Goal: Task Accomplishment & Management: Manage account settings

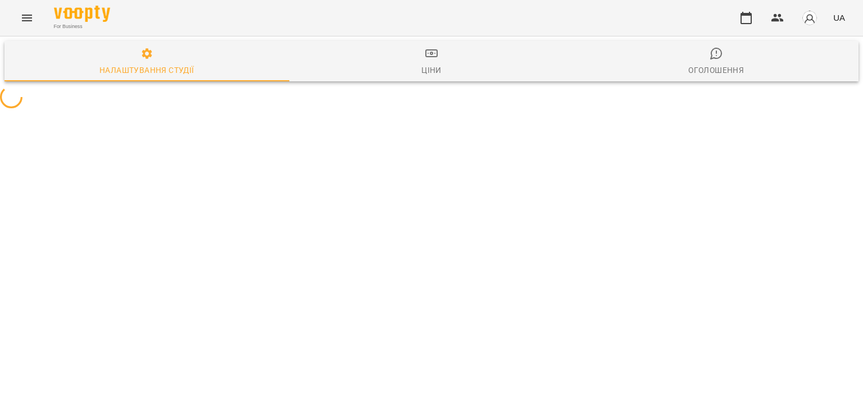
select select "**"
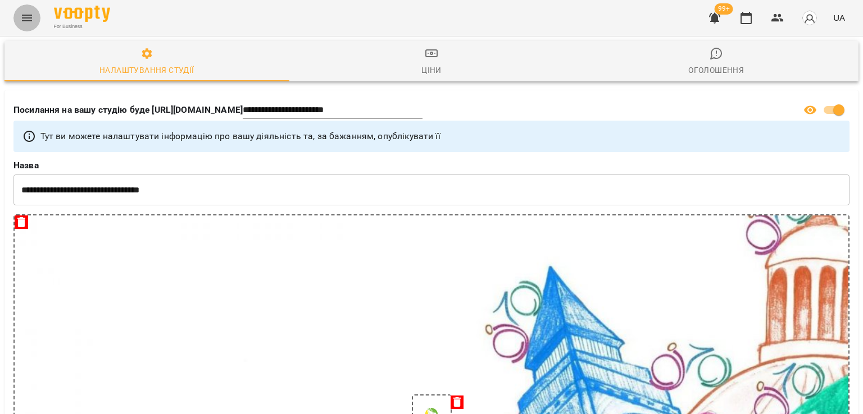
click at [31, 23] on icon "Menu" at bounding box center [26, 17] width 13 height 13
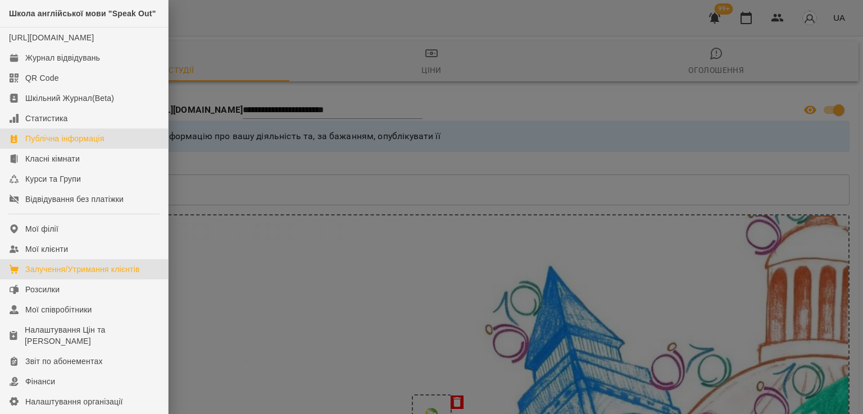
click at [44, 280] on link "Залучення/Утримання клієнтів" at bounding box center [84, 269] width 168 height 20
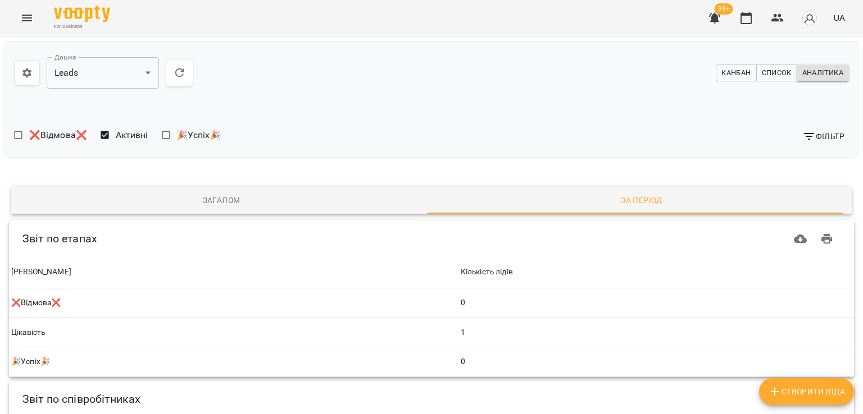
click at [26, 21] on icon "Menu" at bounding box center [27, 18] width 10 height 7
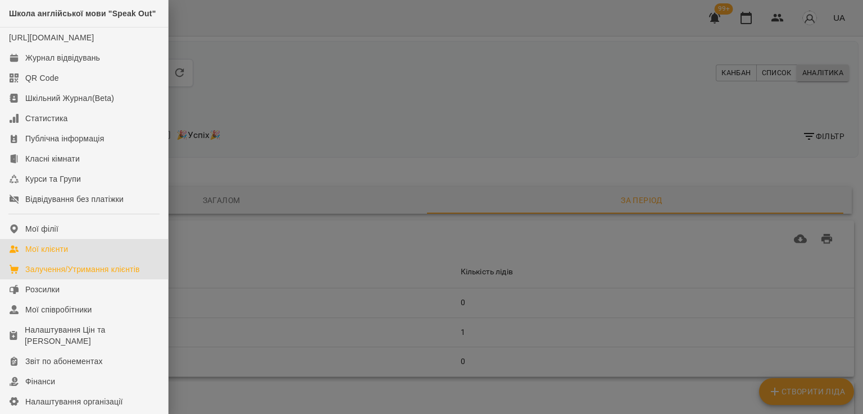
click at [58, 259] on link "Мої клієнти" at bounding box center [84, 249] width 168 height 20
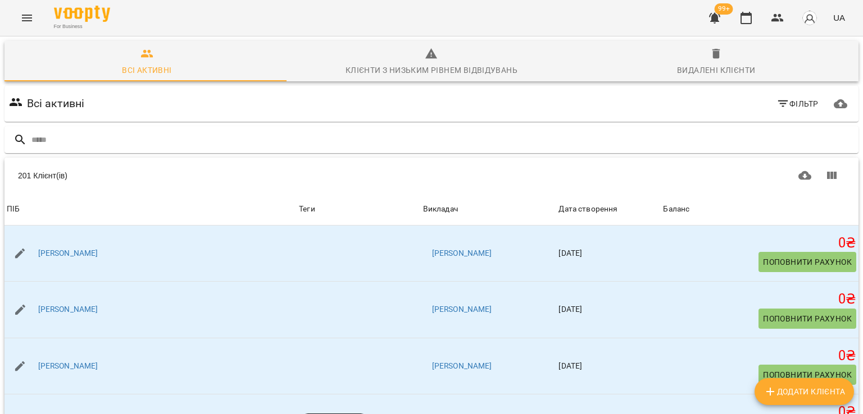
click at [83, 135] on input "text" at bounding box center [442, 140] width 822 height 19
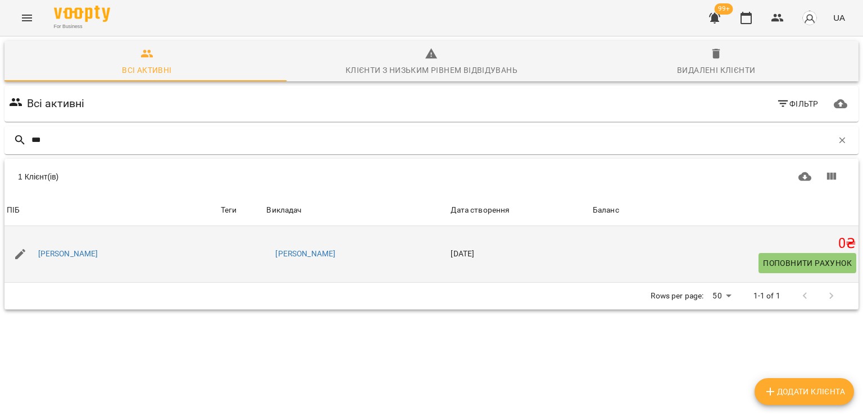
type input "***"
click at [87, 261] on div "[PERSON_NAME]" at bounding box center [68, 255] width 65 height 16
click at [92, 254] on link "[PERSON_NAME]" at bounding box center [68, 254] width 60 height 11
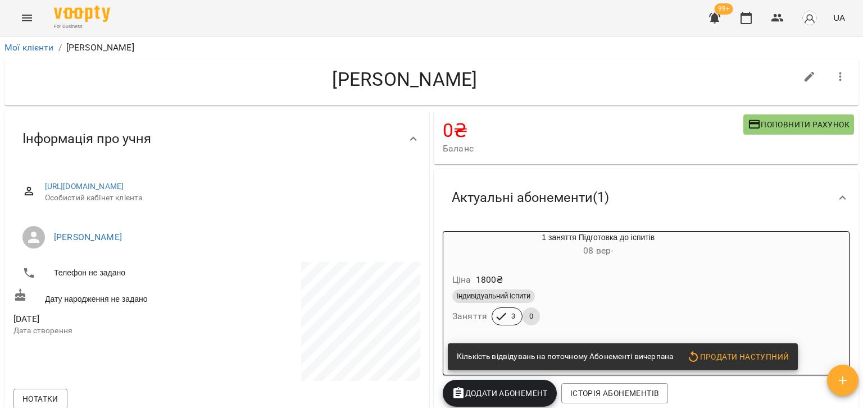
click at [567, 281] on div "Ціна 1800 ₴" at bounding box center [598, 280] width 296 height 20
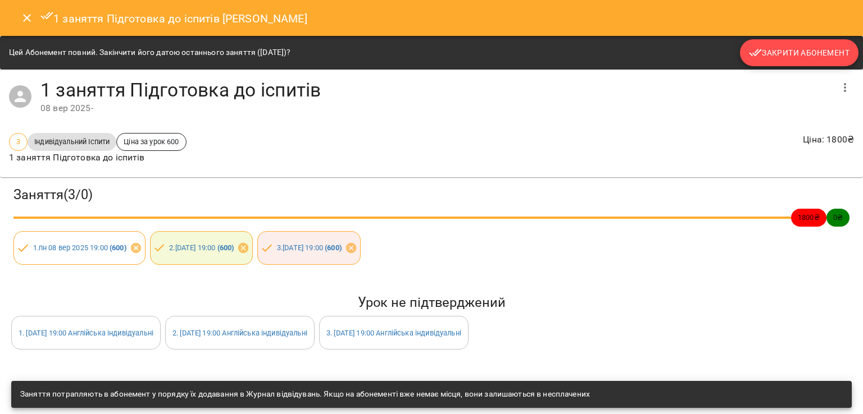
click at [772, 57] on span "Закрити Абонемент" at bounding box center [799, 52] width 101 height 13
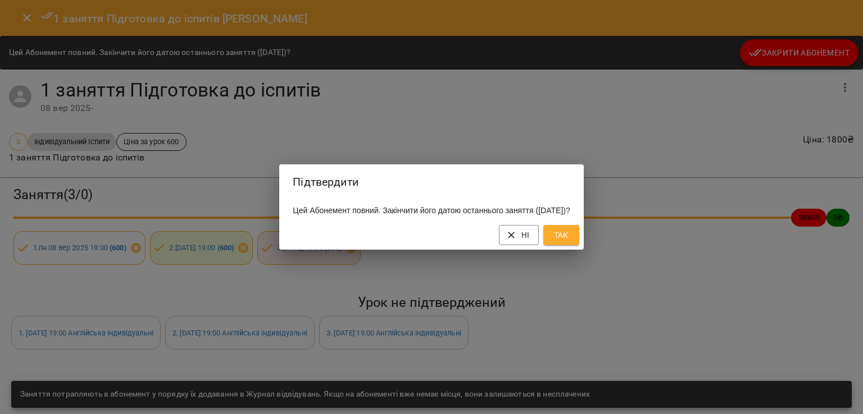
click at [579, 245] on button "Так" at bounding box center [561, 235] width 36 height 20
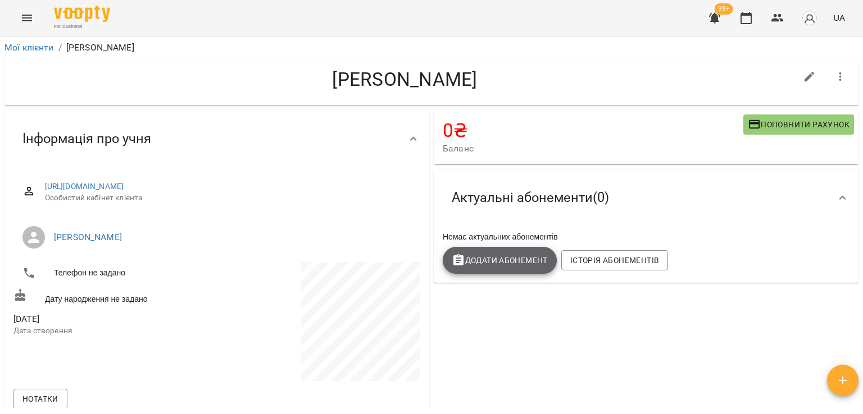
click at [489, 264] on span "Додати Абонемент" at bounding box center [499, 260] width 96 height 13
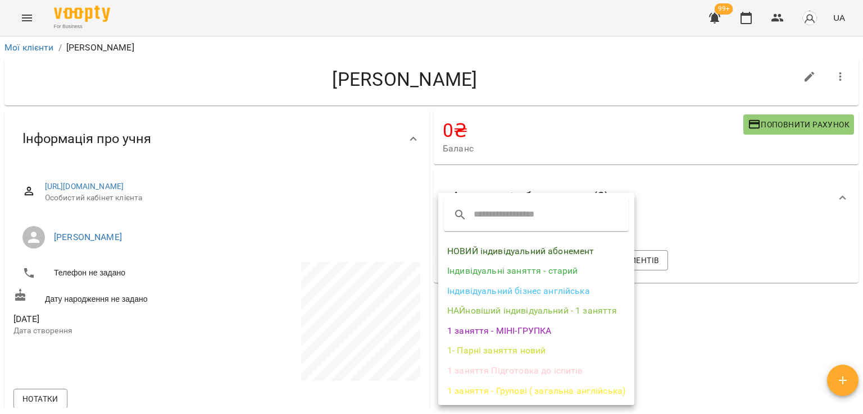
click at [499, 371] on li "1 заняття Підготовка до іспитів" at bounding box center [536, 371] width 196 height 20
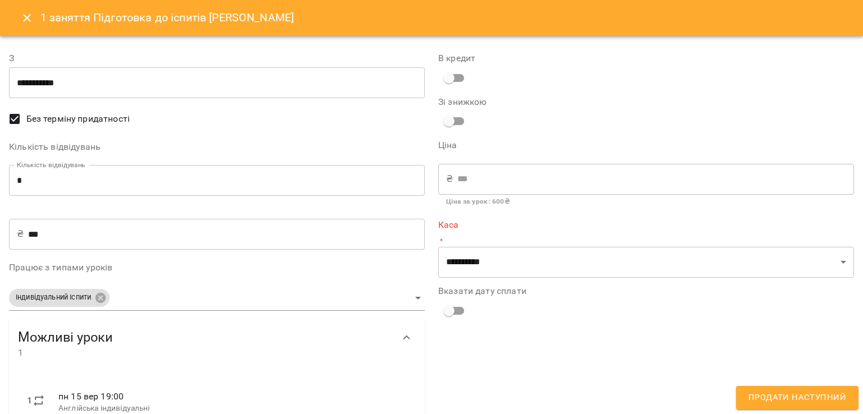
click at [130, 186] on input "*" at bounding box center [217, 180] width 416 height 31
click at [130, 185] on input "*" at bounding box center [217, 180] width 416 height 31
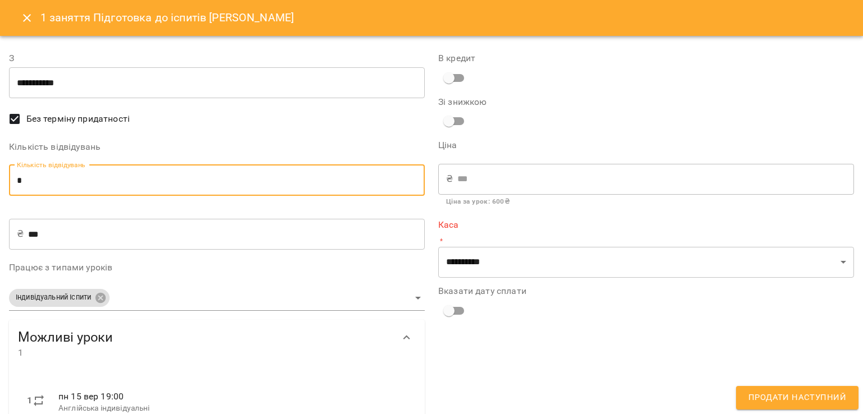
type input "*"
type input "****"
type input "*"
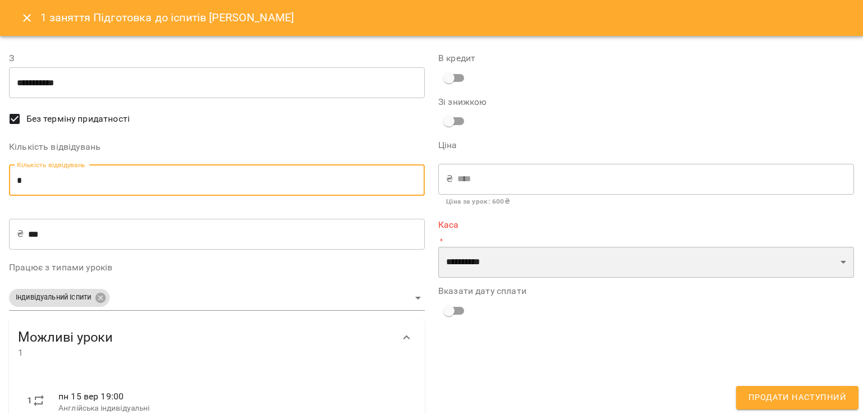
click at [501, 254] on select "**********" at bounding box center [646, 262] width 416 height 31
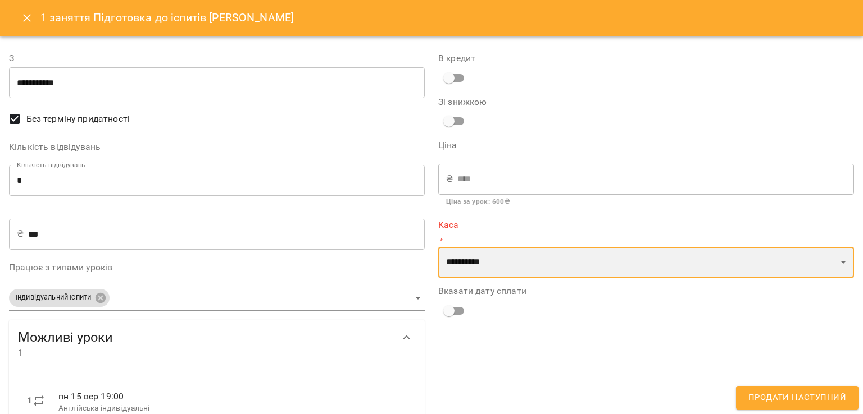
select select "****"
click at [438, 247] on select "**********" at bounding box center [646, 262] width 416 height 31
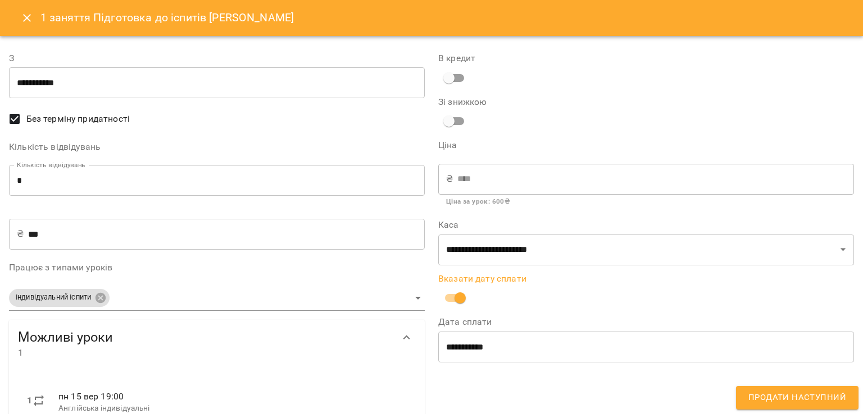
click at [801, 398] on span "Продати наступний" at bounding box center [797, 398] width 98 height 15
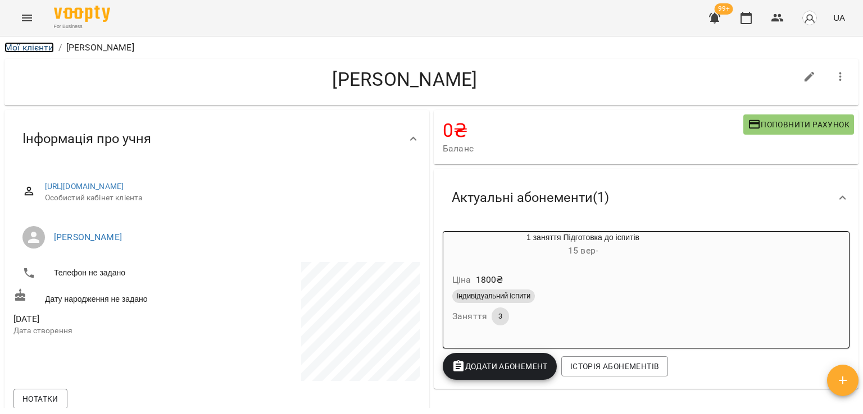
click at [17, 45] on link "Мої клієнти" at bounding box center [28, 47] width 49 height 11
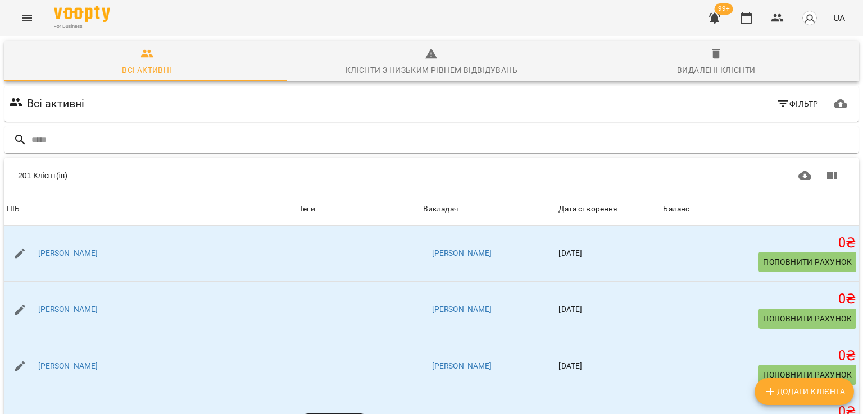
click at [99, 145] on input "text" at bounding box center [442, 140] width 822 height 19
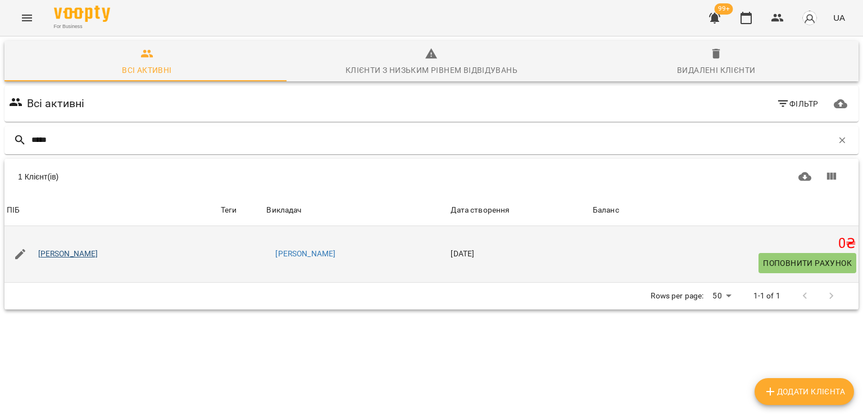
type input "*****"
click at [92, 254] on link "[PERSON_NAME]" at bounding box center [68, 254] width 60 height 11
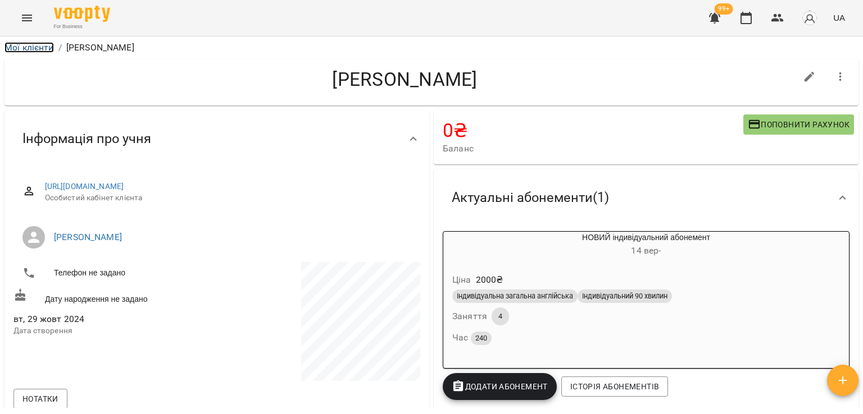
click at [22, 45] on link "Мої клієнти" at bounding box center [28, 47] width 49 height 11
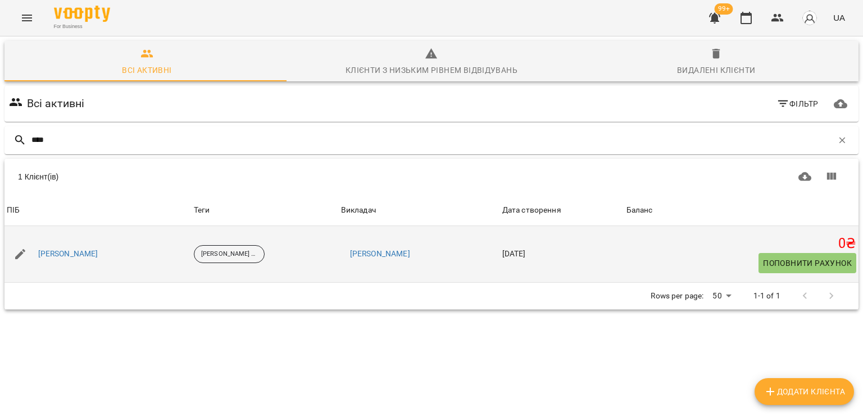
type input "****"
click at [71, 259] on div "[PERSON_NAME]" at bounding box center [68, 255] width 65 height 16
click at [72, 259] on div "[PERSON_NAME]" at bounding box center [68, 255] width 65 height 16
click at [72, 259] on link "[PERSON_NAME]" at bounding box center [68, 254] width 60 height 11
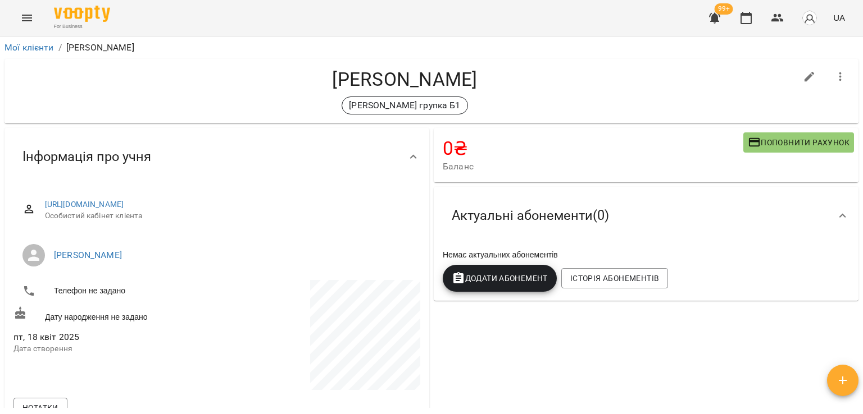
click at [501, 294] on div "Додати Абонемент" at bounding box center [499, 278] width 118 height 31
click at [505, 292] on button "Додати Абонемент" at bounding box center [499, 278] width 114 height 27
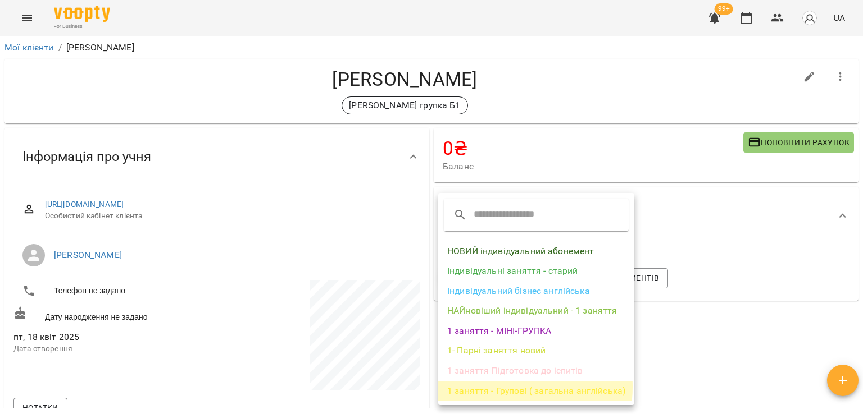
click at [505, 387] on li "1 заняття - Групові ( загальна англійська)" at bounding box center [536, 391] width 196 height 20
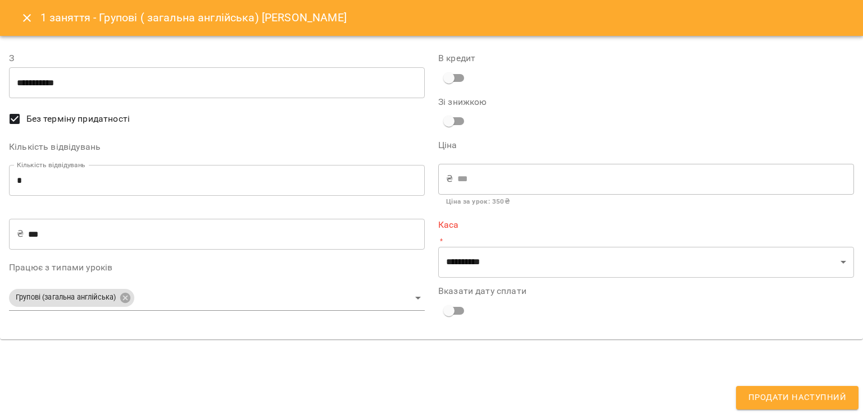
click at [84, 235] on input "***" at bounding box center [226, 233] width 396 height 31
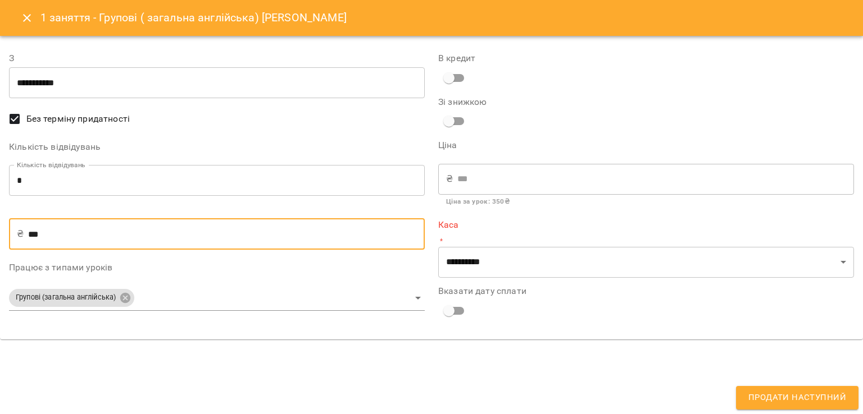
click at [84, 235] on input "***" at bounding box center [226, 233] width 396 height 31
type input "*"
type input "**"
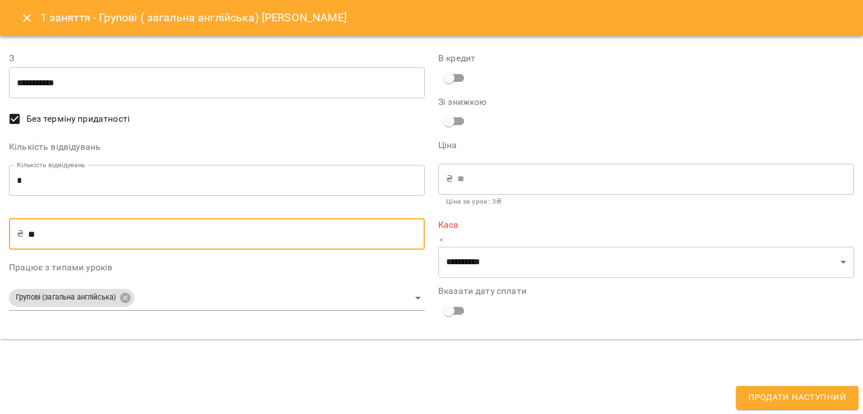
type input "***"
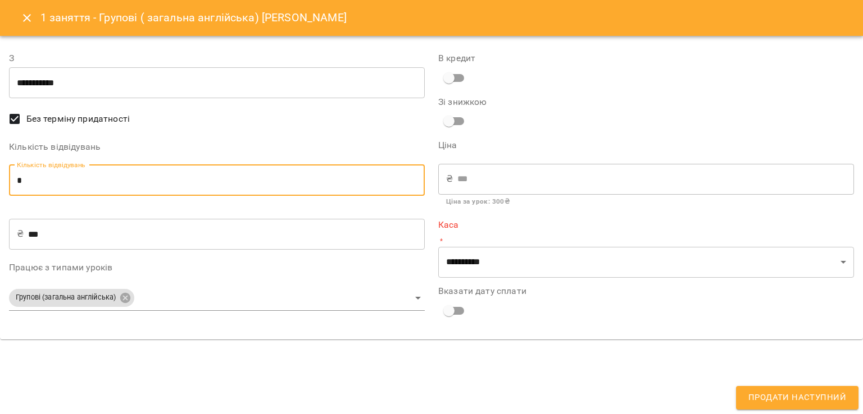
click at [90, 177] on input "*" at bounding box center [217, 180] width 416 height 31
type input "*"
type input "****"
type input "*"
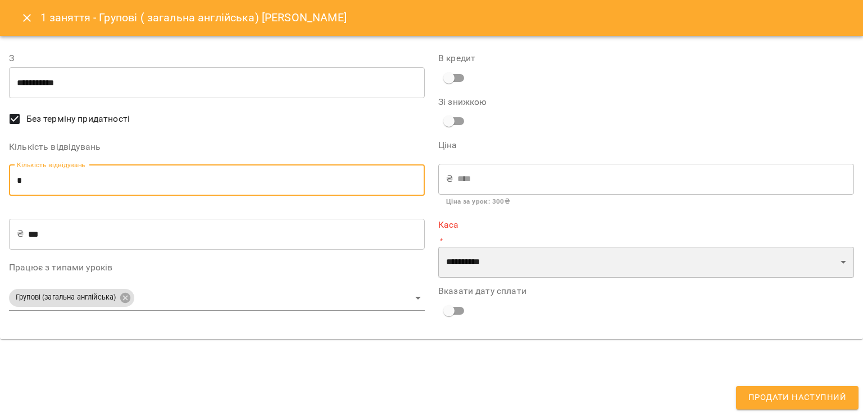
click at [508, 266] on select "**********" at bounding box center [646, 262] width 416 height 31
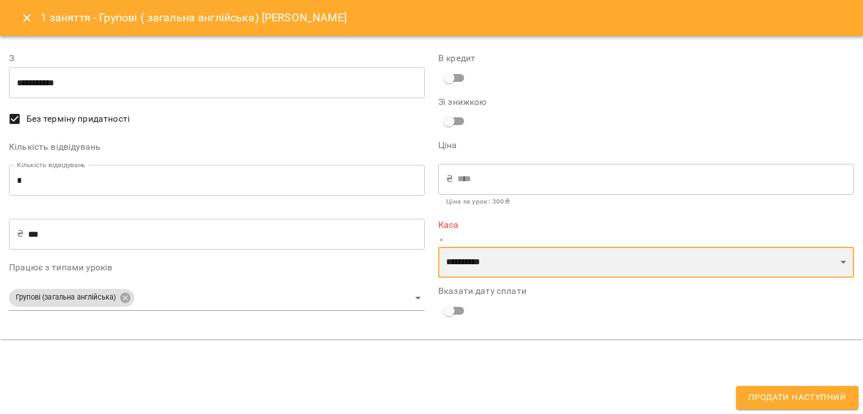
select select "****"
click at [438, 247] on select "**********" at bounding box center [646, 262] width 416 height 31
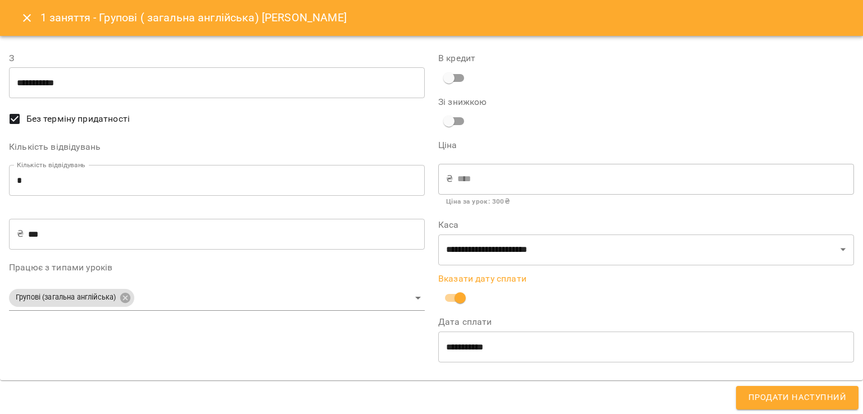
click at [779, 404] on span "Продати наступний" at bounding box center [797, 398] width 98 height 15
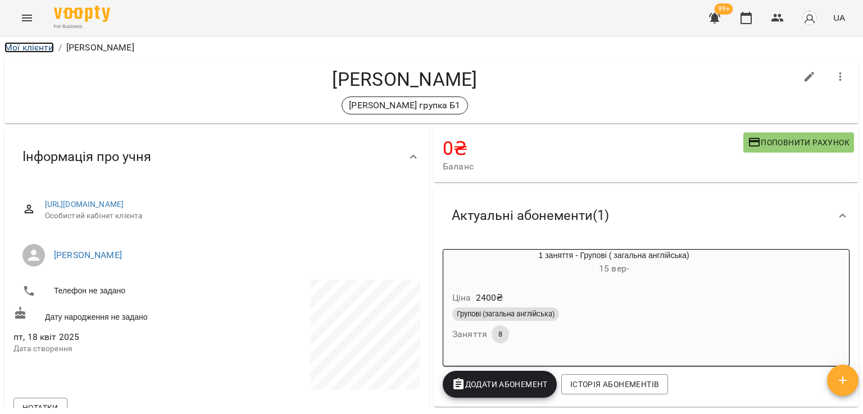
click at [29, 50] on link "Мої клієнти" at bounding box center [28, 47] width 49 height 11
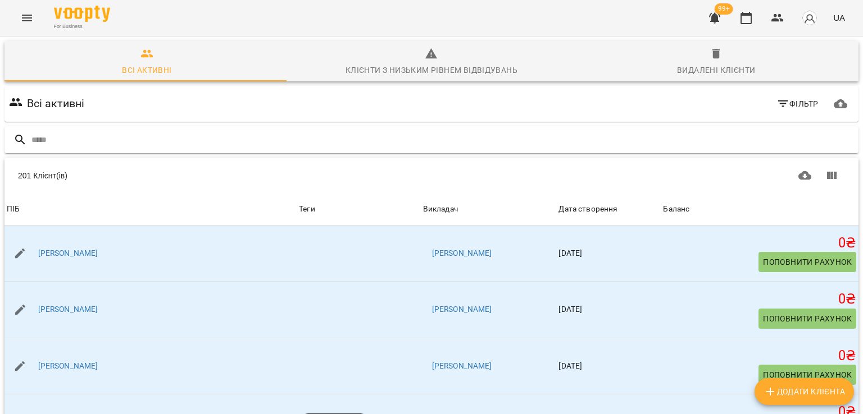
click at [109, 138] on input "text" at bounding box center [442, 140] width 822 height 19
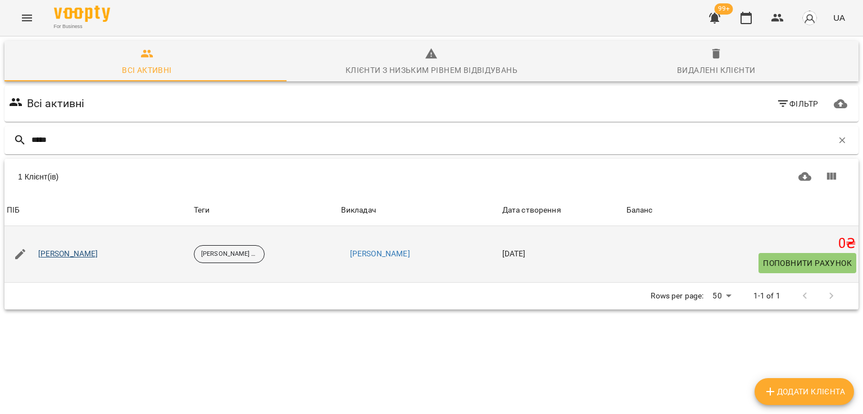
type input "*****"
click at [69, 254] on link "[PERSON_NAME]" at bounding box center [68, 254] width 60 height 11
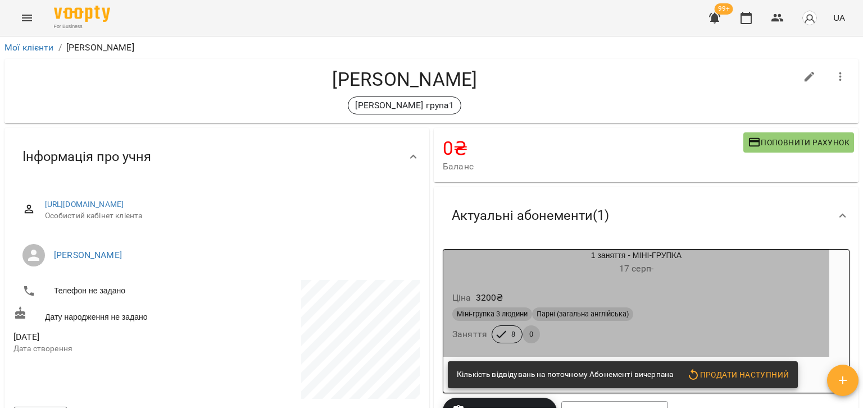
click at [480, 291] on div "3200 ₴" at bounding box center [489, 298] width 32 height 18
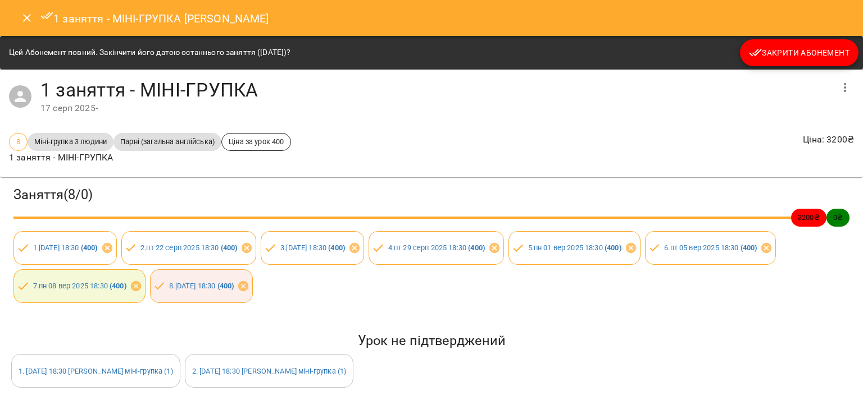
click at [799, 54] on span "Закрити Абонемент" at bounding box center [799, 52] width 101 height 13
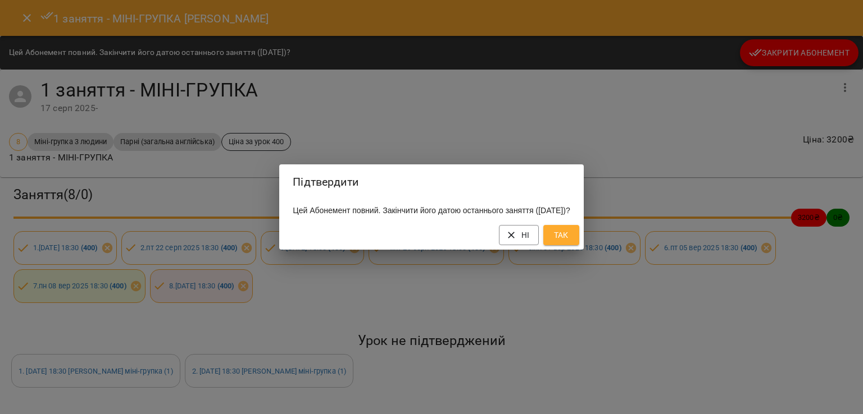
click at [564, 250] on div "Ні Так" at bounding box center [431, 235] width 304 height 29
click at [570, 242] on span "Так" at bounding box center [561, 235] width 18 height 13
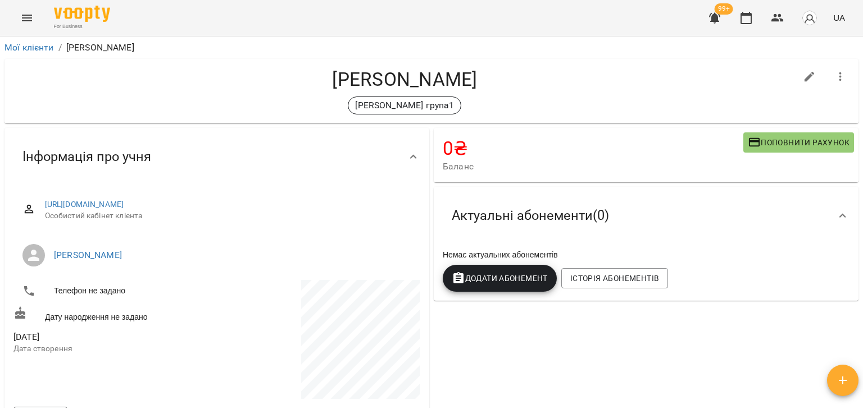
click at [512, 288] on button "Додати Абонемент" at bounding box center [499, 278] width 114 height 27
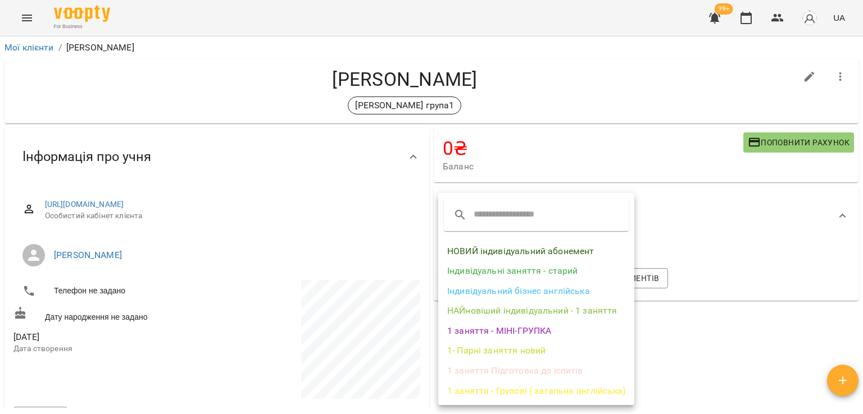
click at [495, 330] on li "1 заняття - МІНІ-ГРУПКА" at bounding box center [536, 331] width 196 height 20
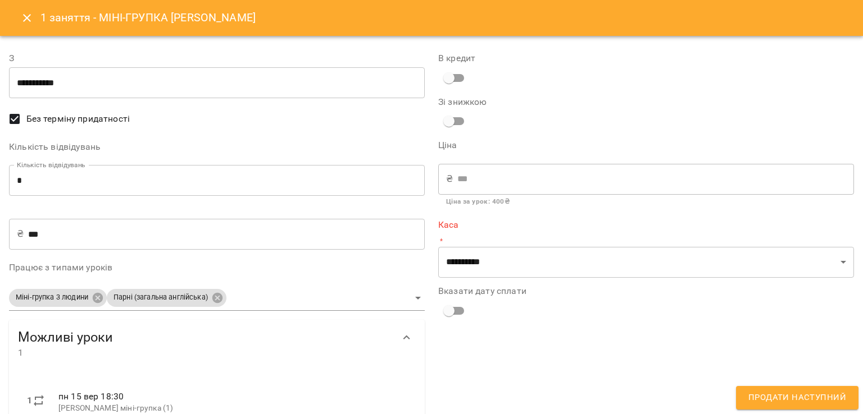
click at [67, 175] on input "*" at bounding box center [217, 180] width 416 height 31
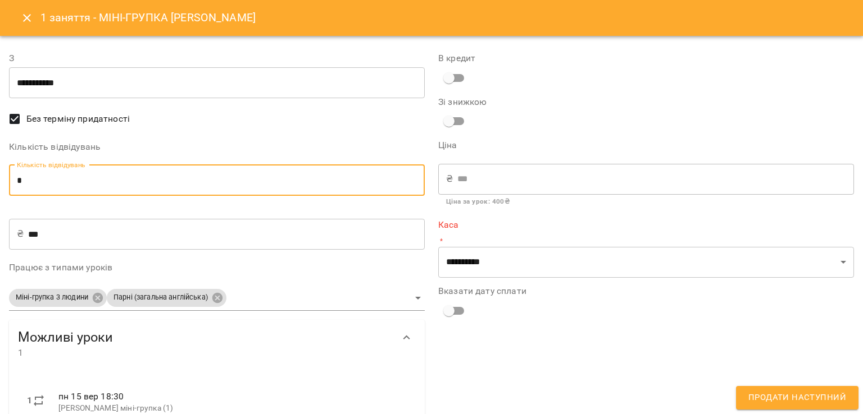
click at [67, 175] on input "*" at bounding box center [217, 180] width 416 height 31
type input "*"
type input "****"
type input "*"
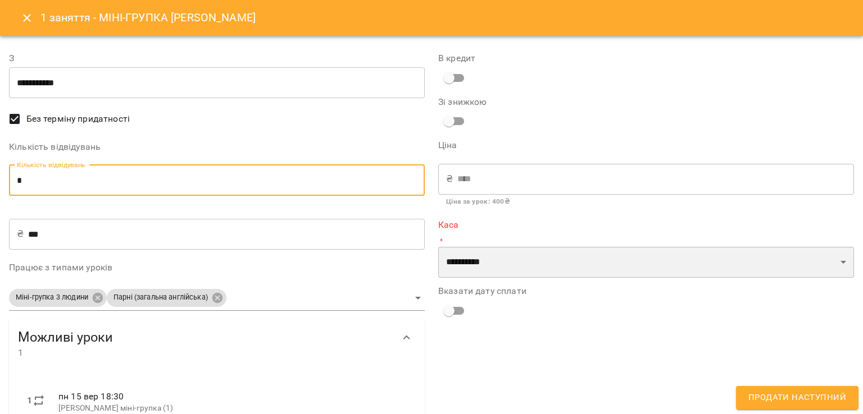
click at [492, 267] on select "**********" at bounding box center [646, 262] width 416 height 31
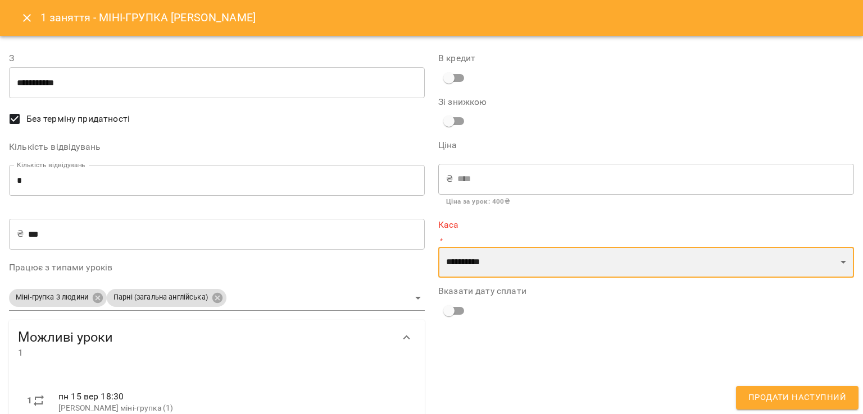
select select "****"
click at [438, 247] on select "**********" at bounding box center [646, 262] width 416 height 31
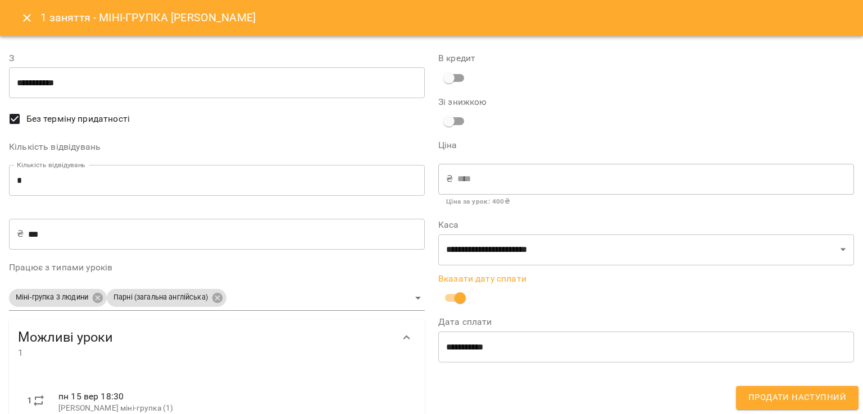
click at [748, 396] on button "Продати наступний" at bounding box center [797, 398] width 122 height 24
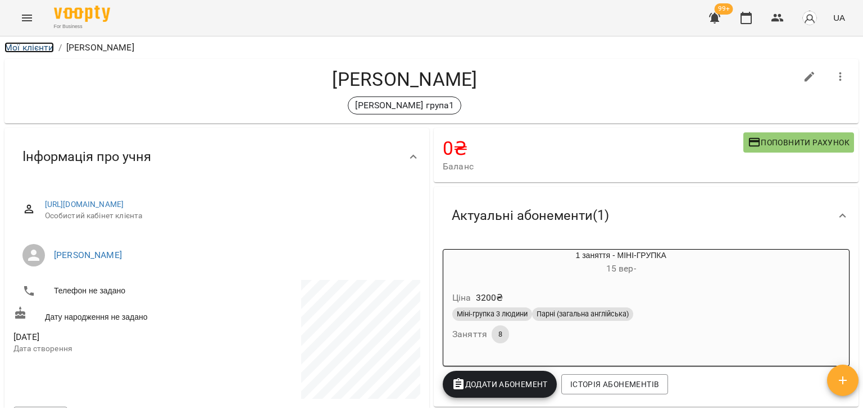
click at [51, 47] on link "Мої клієнти" at bounding box center [28, 47] width 49 height 11
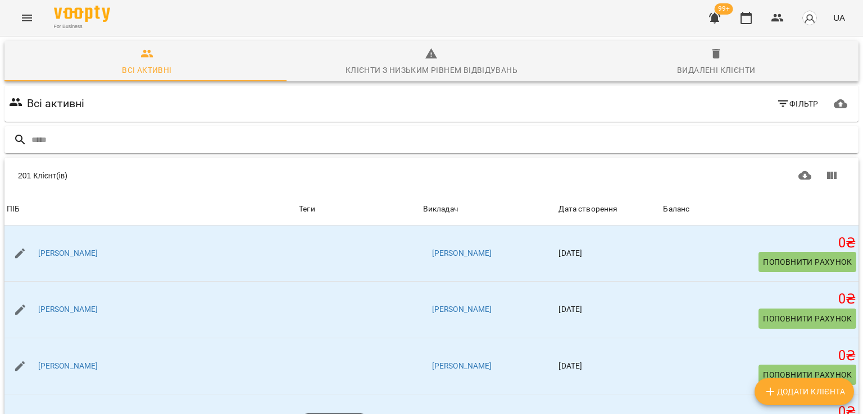
click at [70, 144] on input "text" at bounding box center [442, 140] width 822 height 19
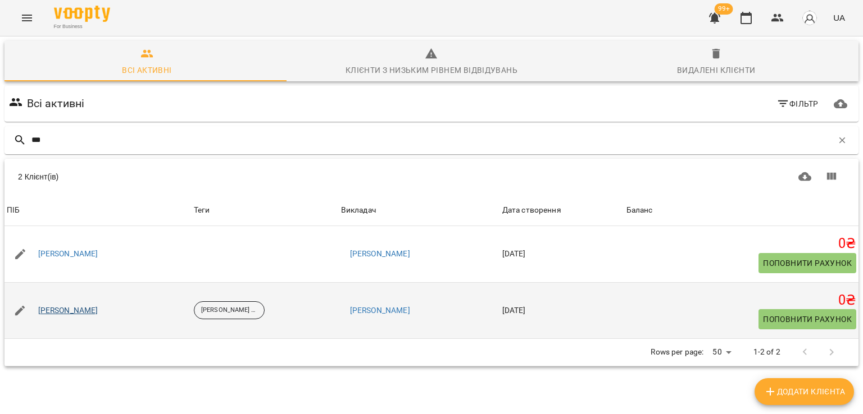
type input "***"
click at [72, 307] on link "[PERSON_NAME]" at bounding box center [68, 310] width 60 height 11
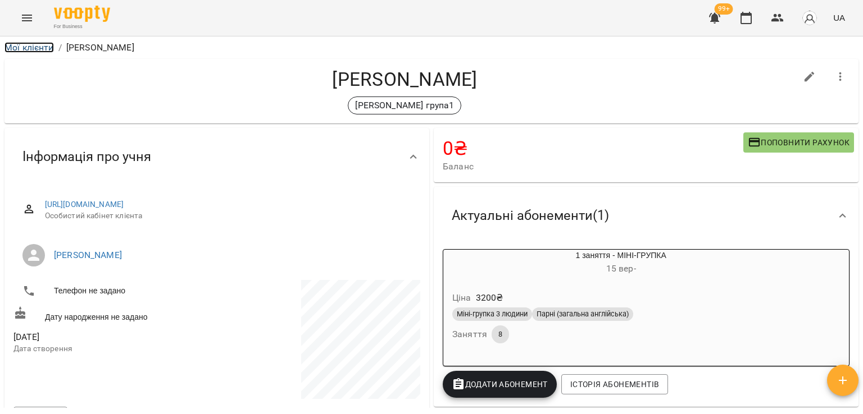
click at [8, 43] on link "Мої клієнти" at bounding box center [28, 47] width 49 height 11
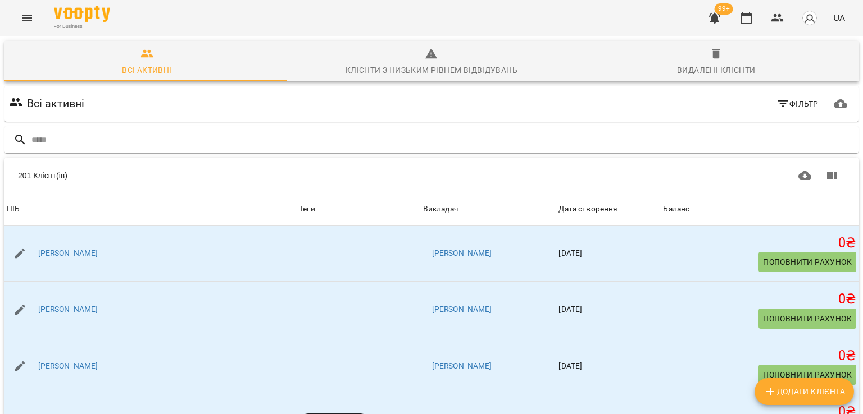
click at [705, 15] on button "button" at bounding box center [714, 17] width 27 height 27
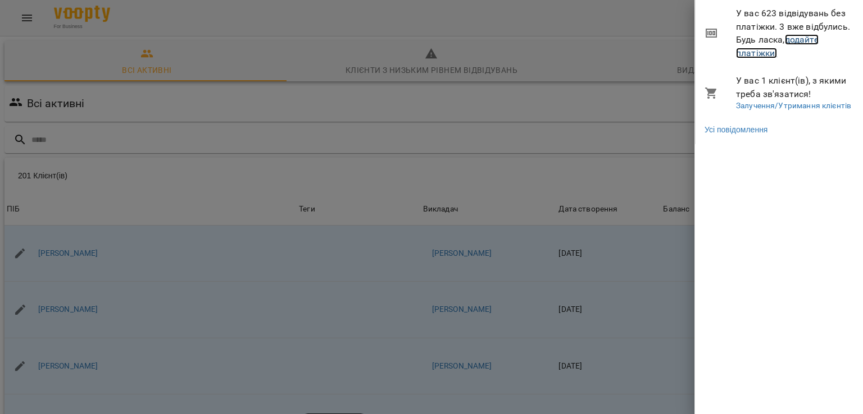
click at [804, 40] on link "додайте платіжки!" at bounding box center [777, 46] width 83 height 24
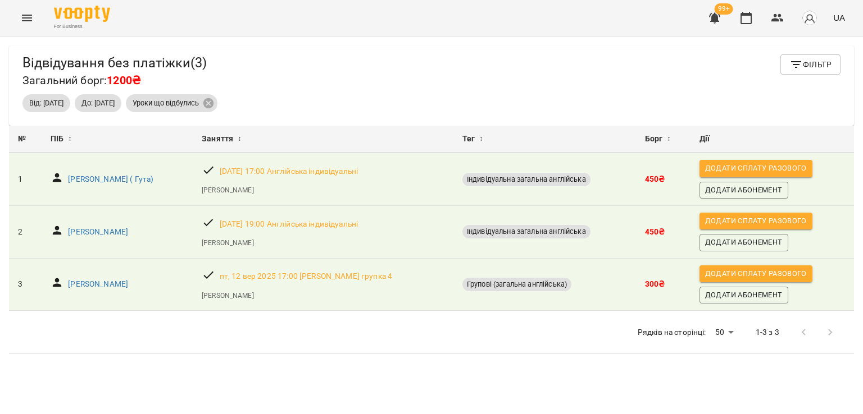
click at [33, 21] on icon "Menu" at bounding box center [26, 17] width 13 height 13
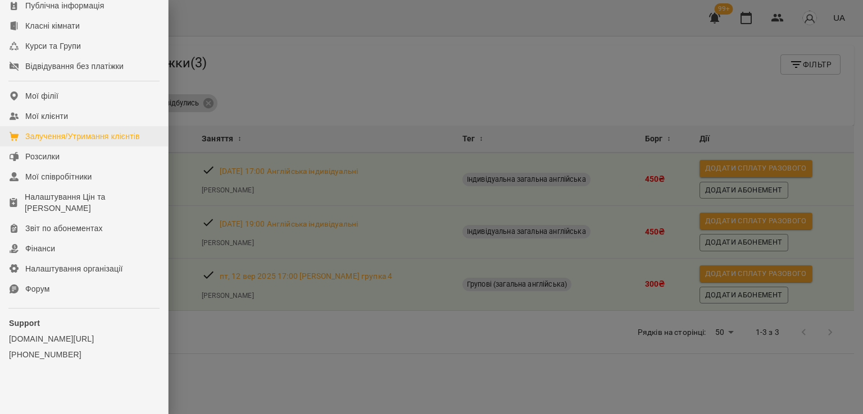
scroll to position [154, 0]
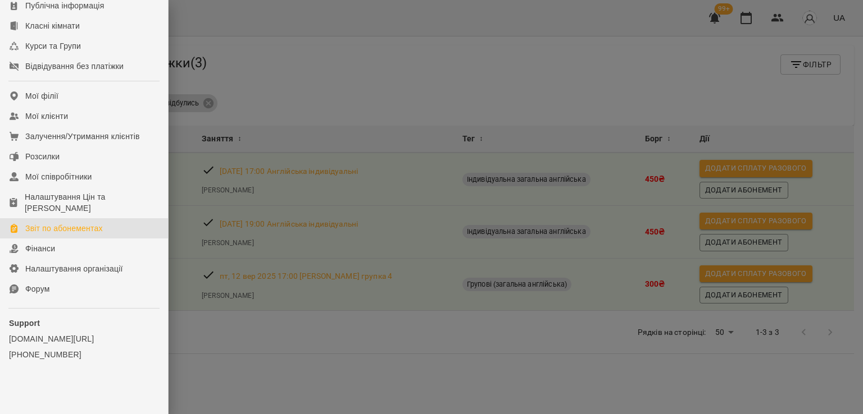
click at [43, 221] on link "Звіт по абонементах" at bounding box center [84, 228] width 168 height 20
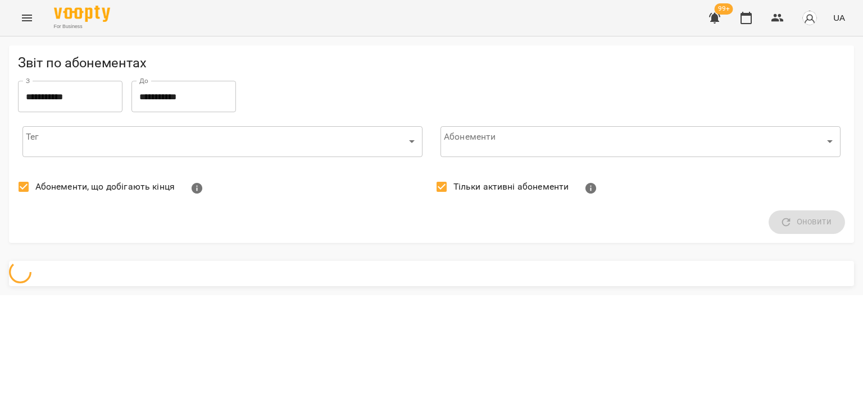
click at [52, 191] on span "Абонементи, що добігають кінця" at bounding box center [104, 186] width 139 height 13
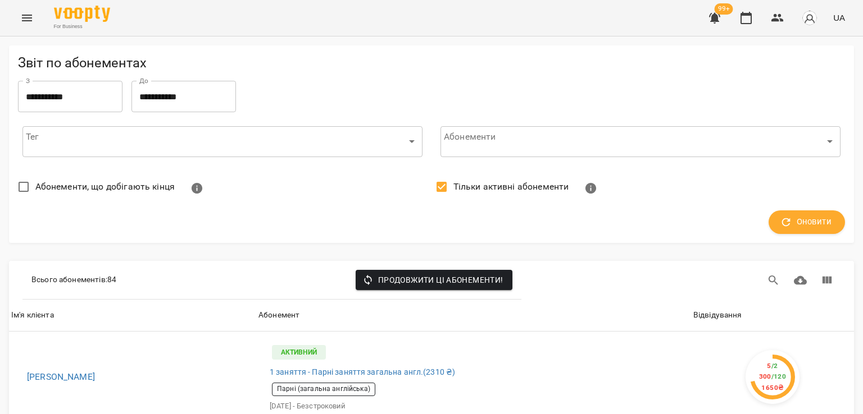
click at [517, 188] on span "Тільки активні абонементи" at bounding box center [511, 186] width 116 height 13
click at [779, 216] on icon "button" at bounding box center [785, 222] width 12 height 12
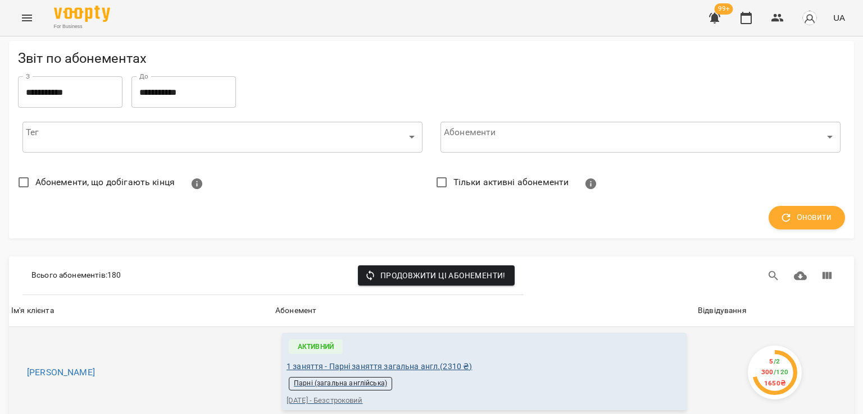
scroll to position [112, 0]
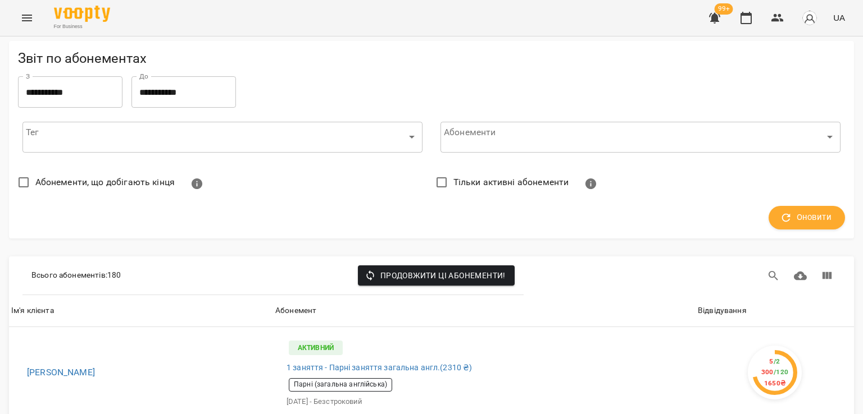
click at [724, 304] on div "Відвідування" at bounding box center [721, 310] width 49 height 13
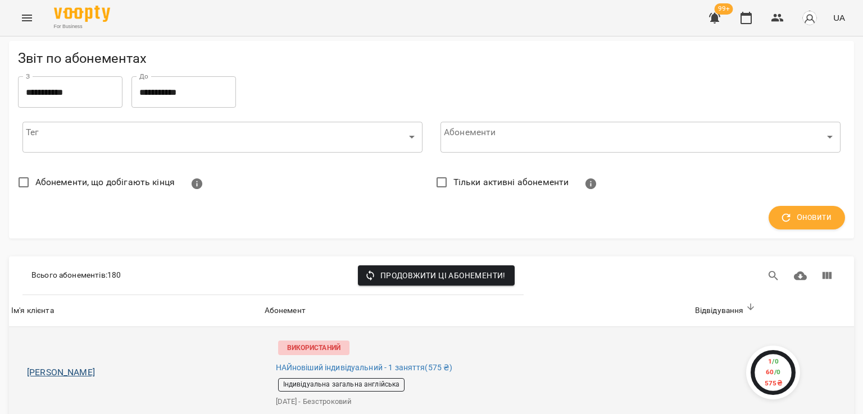
scroll to position [0, 0]
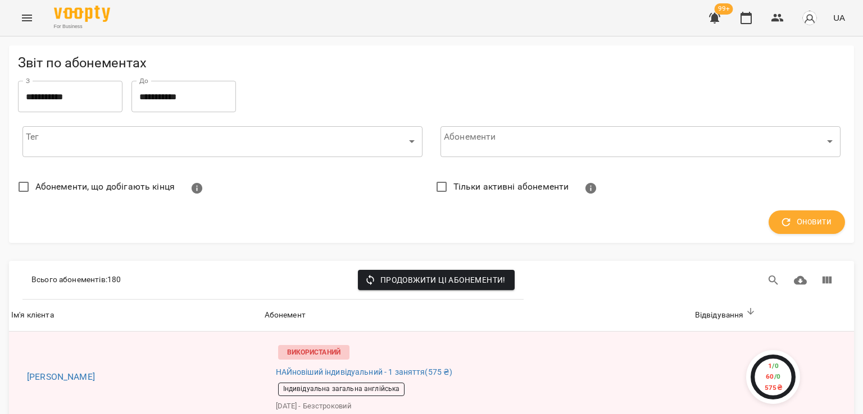
click at [19, 31] on div "For Business 99+ UA" at bounding box center [431, 18] width 863 height 36
click at [22, 21] on icon "Menu" at bounding box center [26, 17] width 13 height 13
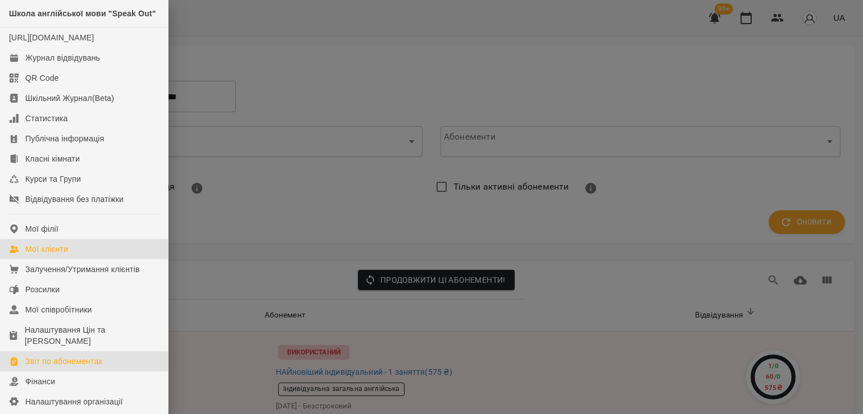
click at [79, 259] on link "Мої клієнти" at bounding box center [84, 249] width 168 height 20
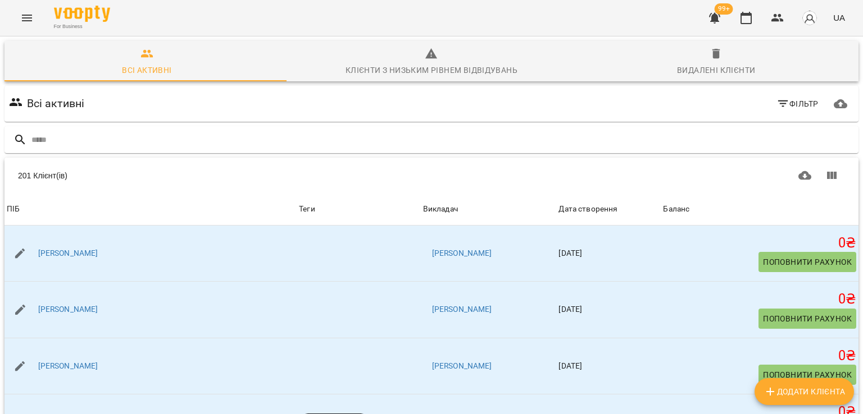
click at [788, 113] on button "Фільтр" at bounding box center [797, 104] width 51 height 20
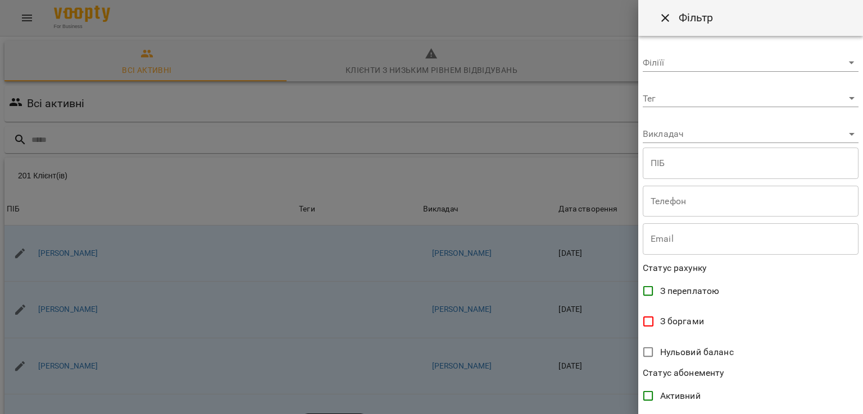
click at [728, 138] on body "For Business 99+ UA Всі активні Клієнти з низьким рівнем відвідувань Видалені к…" at bounding box center [431, 292] width 863 height 585
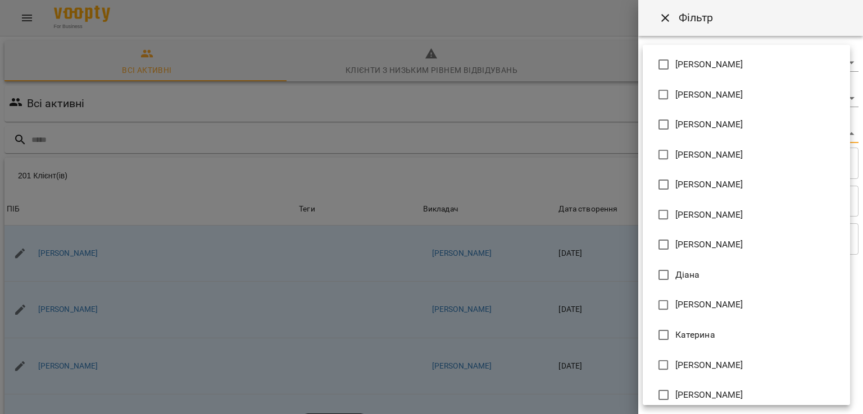
click at [600, 166] on div at bounding box center [431, 207] width 863 height 414
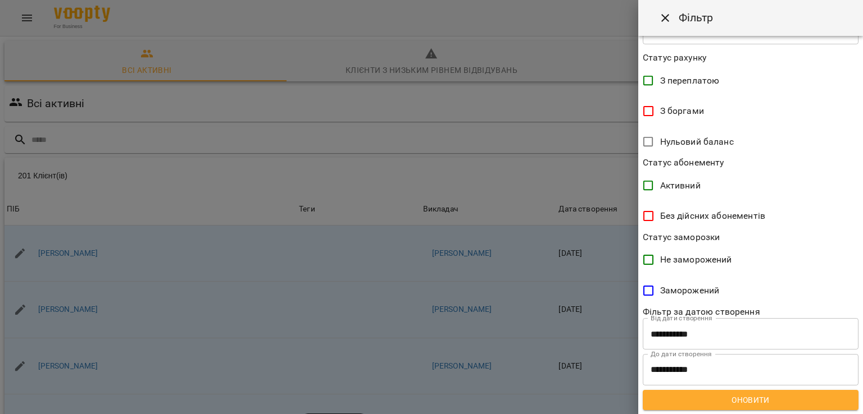
scroll to position [211, 0]
click at [712, 222] on label "Без дійсних абонементів" at bounding box center [742, 216] width 213 height 24
click at [768, 400] on span "Оновити" at bounding box center [750, 399] width 198 height 13
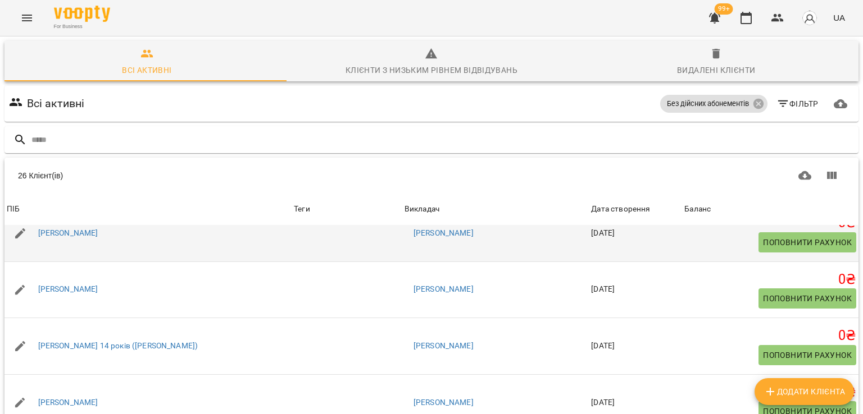
scroll to position [1011, 0]
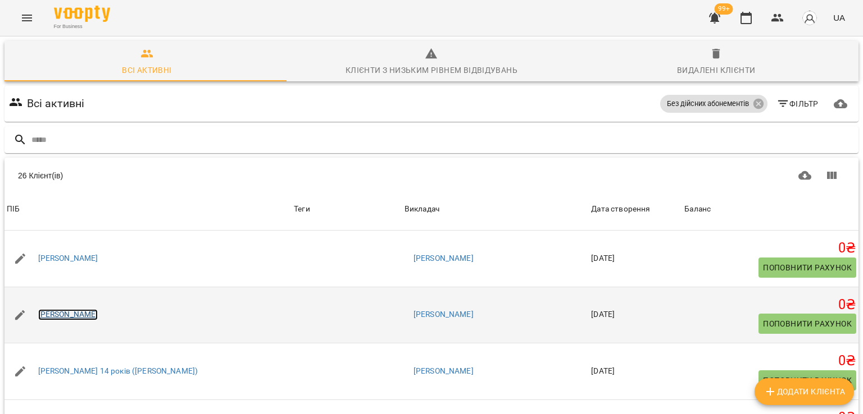
click at [98, 313] on link "[PERSON_NAME]" at bounding box center [68, 314] width 60 height 11
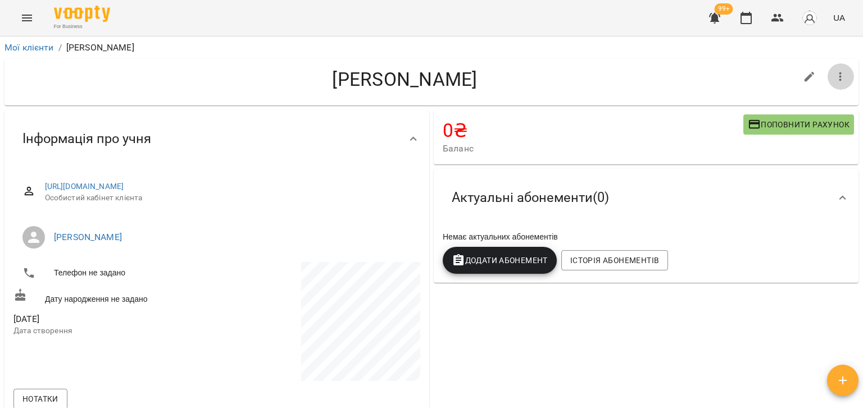
click at [833, 75] on icon "button" at bounding box center [839, 76] width 13 height 13
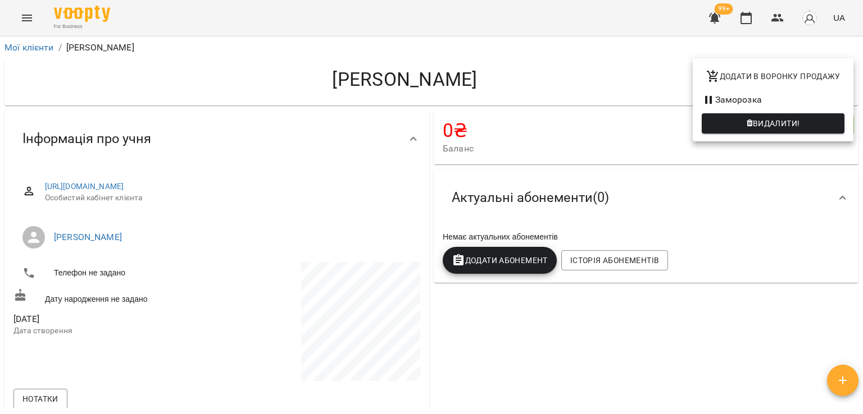
click at [800, 120] on span "Видалити!" at bounding box center [775, 123] width 47 height 13
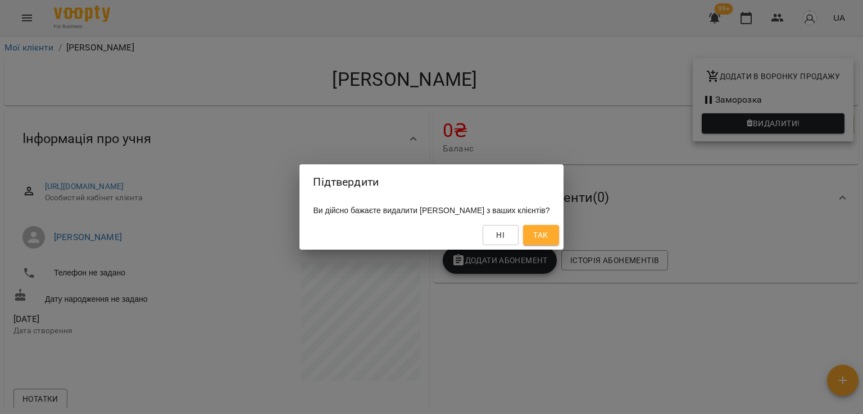
click at [548, 227] on button "Так" at bounding box center [541, 235] width 36 height 20
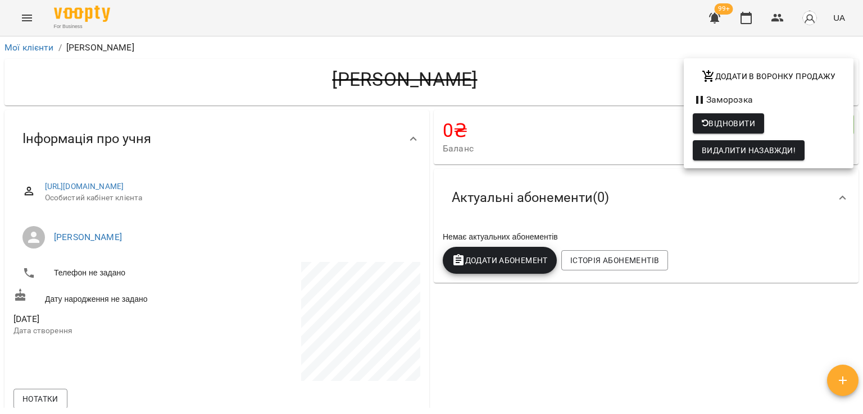
click at [11, 48] on div at bounding box center [431, 207] width 863 height 414
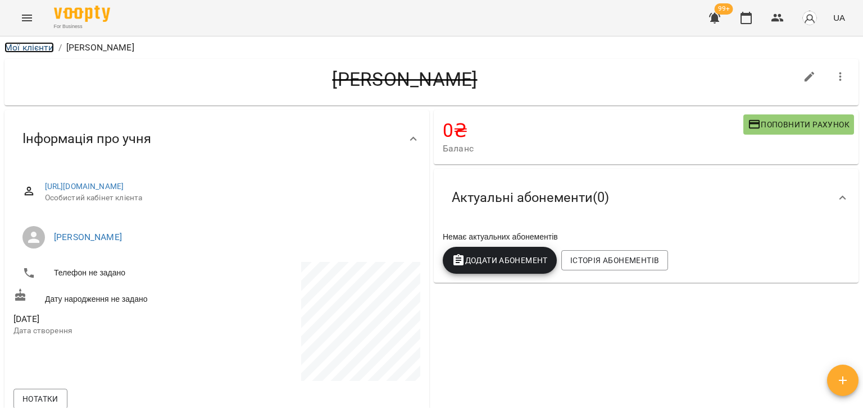
click at [11, 48] on link "Мої клієнти" at bounding box center [28, 47] width 49 height 11
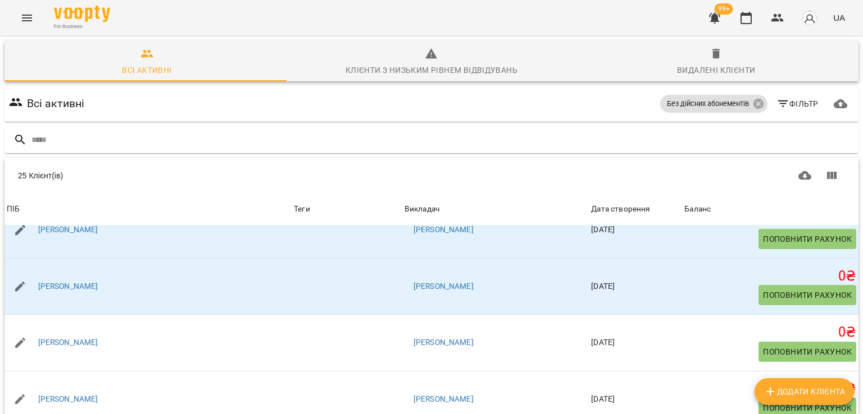
scroll to position [281, 0]
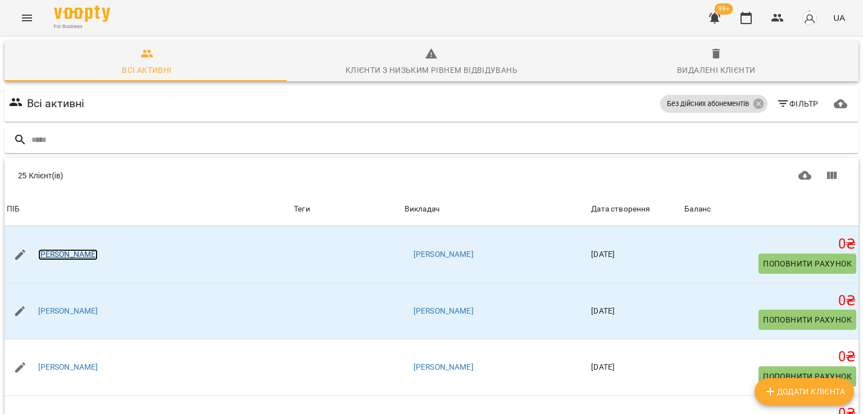
click at [74, 254] on link "[PERSON_NAME]" at bounding box center [68, 254] width 60 height 11
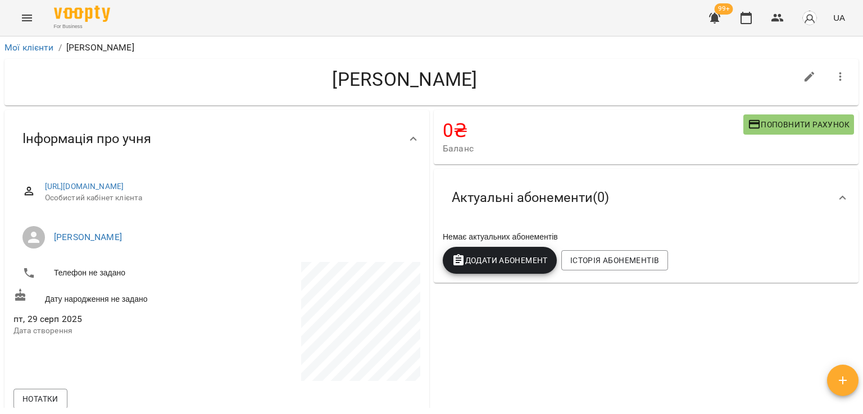
click at [838, 72] on icon "button" at bounding box center [839, 76] width 13 height 13
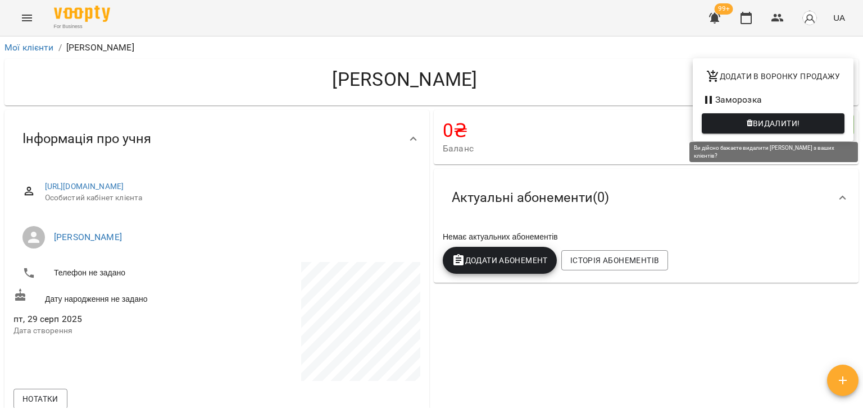
click at [782, 129] on span "Видалити!" at bounding box center [775, 123] width 47 height 13
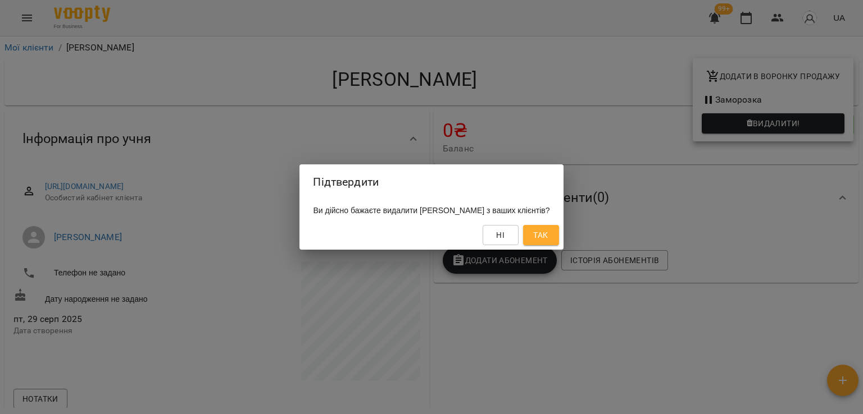
click at [559, 240] on button "Так" at bounding box center [541, 235] width 36 height 20
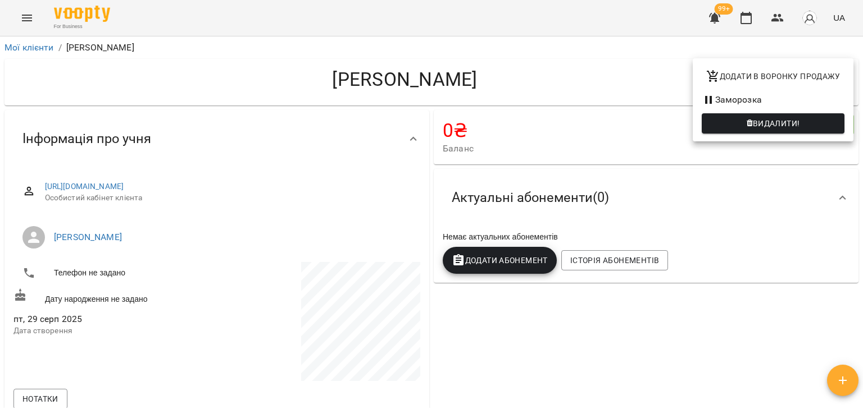
click at [523, 54] on div at bounding box center [431, 207] width 863 height 414
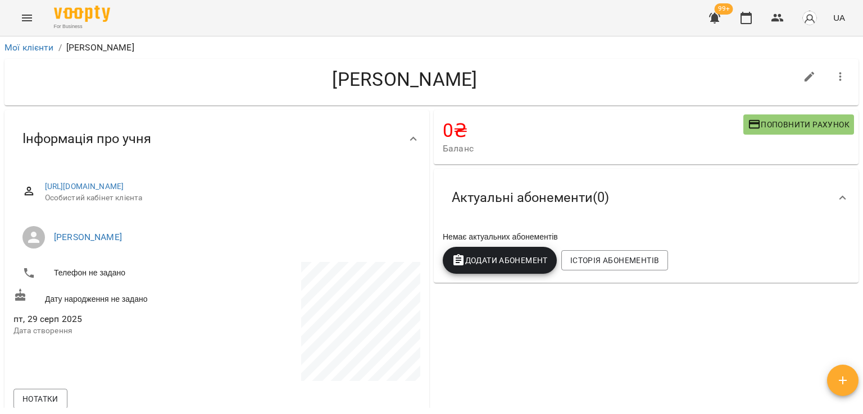
click at [835, 71] on icon "button" at bounding box center [839, 76] width 13 height 13
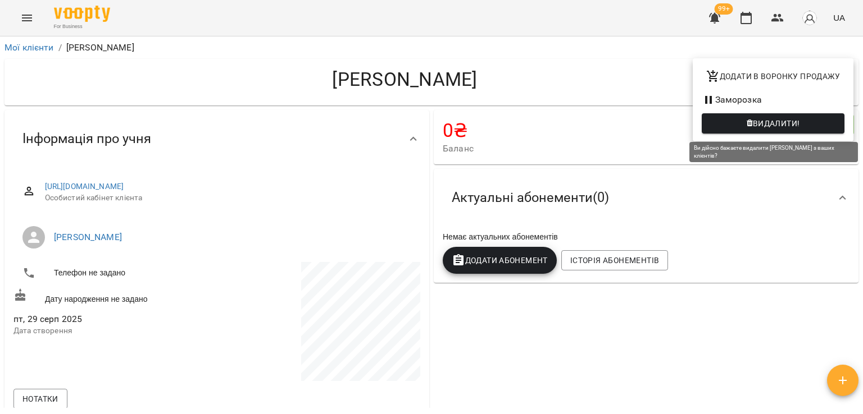
click at [782, 124] on span "Видалити!" at bounding box center [775, 123] width 47 height 13
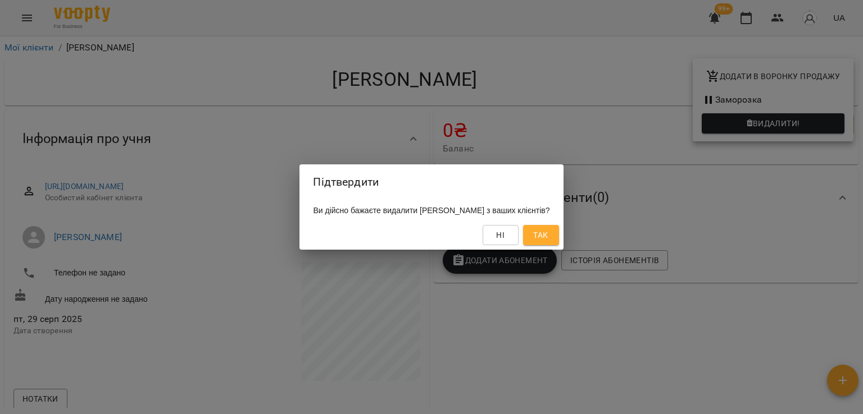
click at [559, 232] on button "Так" at bounding box center [541, 235] width 36 height 20
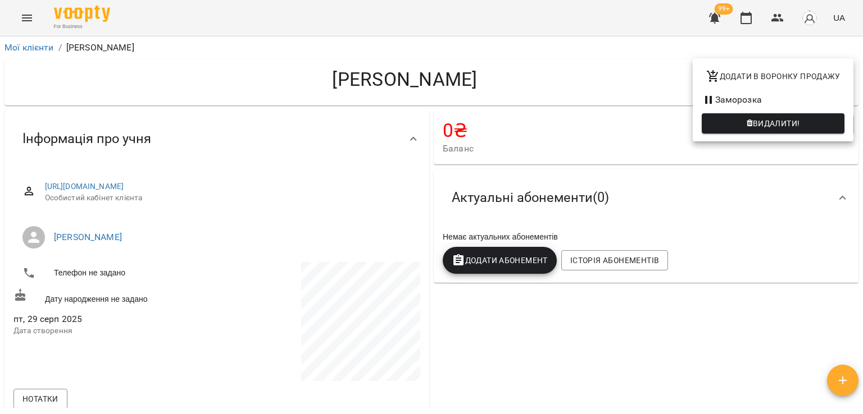
click at [35, 48] on div at bounding box center [431, 207] width 863 height 414
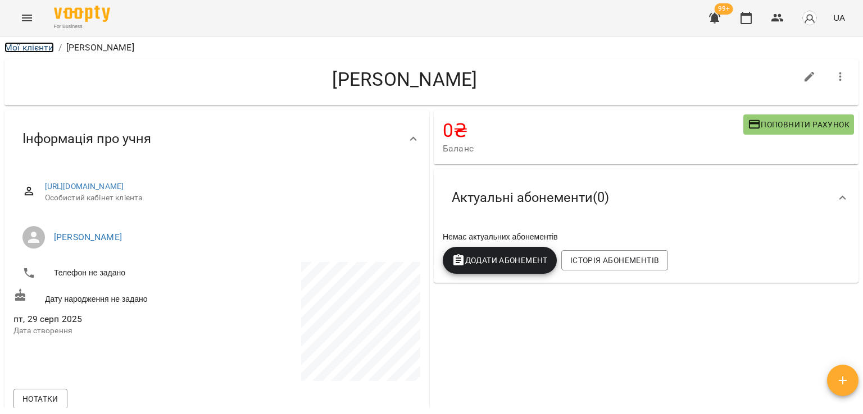
click at [35, 48] on link "Мої клієнти" at bounding box center [28, 47] width 49 height 11
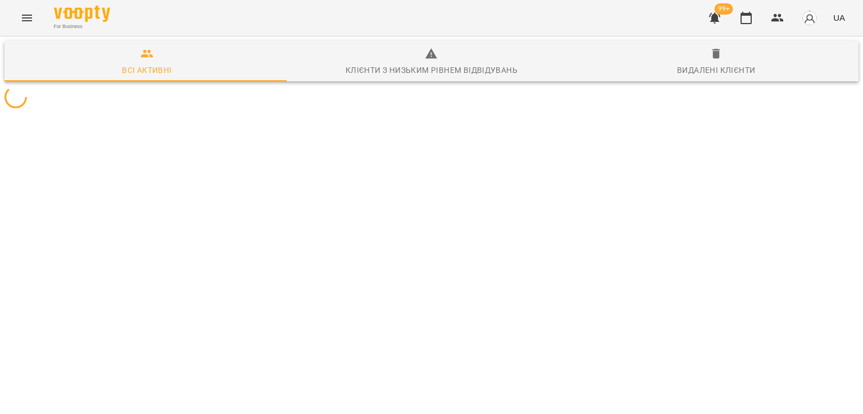
click at [647, 111] on div at bounding box center [431, 97] width 858 height 27
click at [25, 9] on button "Menu" at bounding box center [26, 17] width 27 height 27
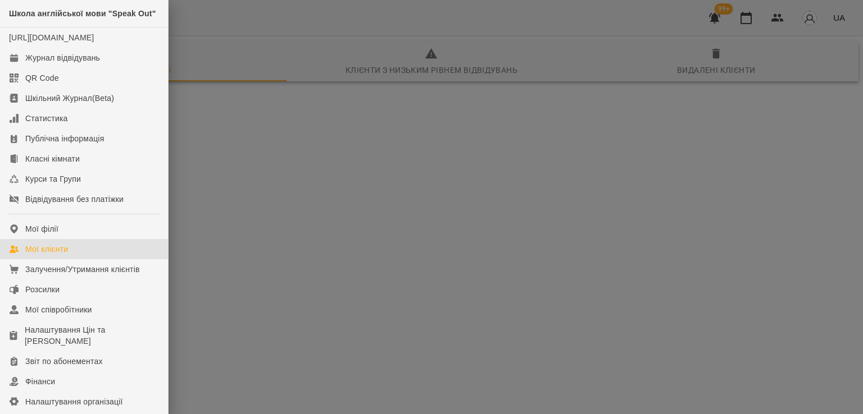
click at [35, 255] on div "Мої клієнти" at bounding box center [46, 249] width 43 height 11
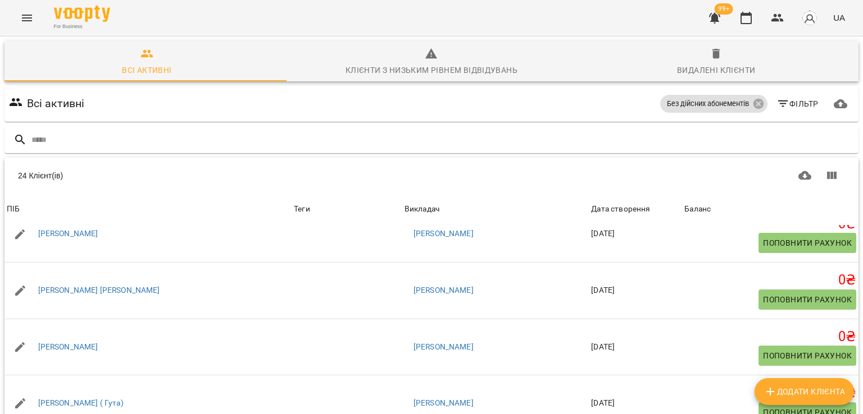
scroll to position [1114, 0]
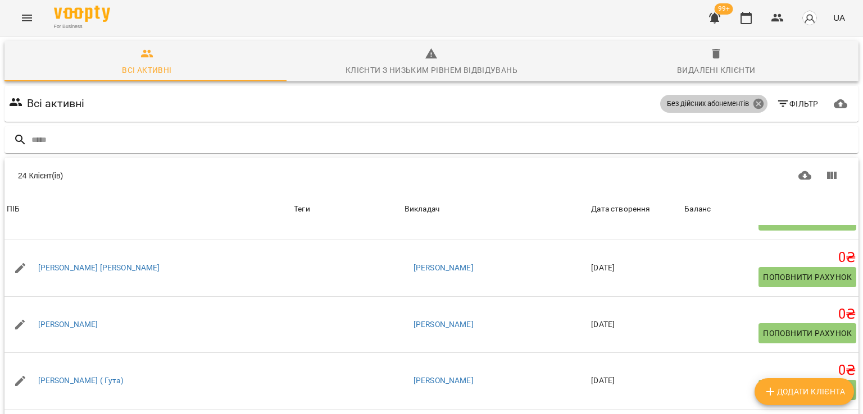
click at [752, 108] on icon at bounding box center [757, 104] width 10 height 10
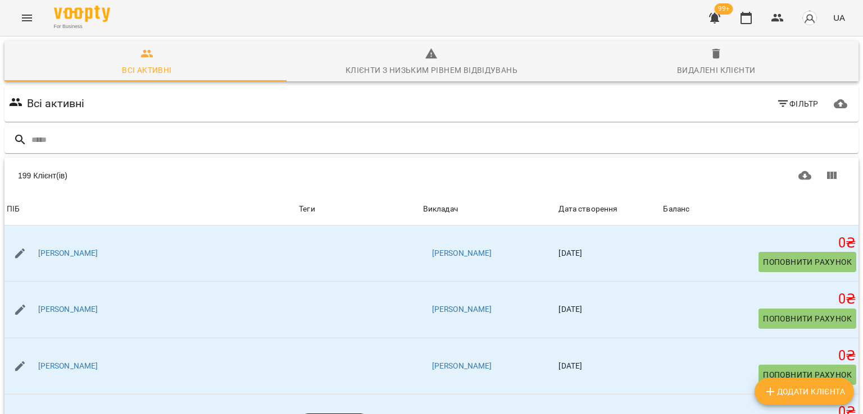
click at [21, 24] on icon "Menu" at bounding box center [26, 17] width 13 height 13
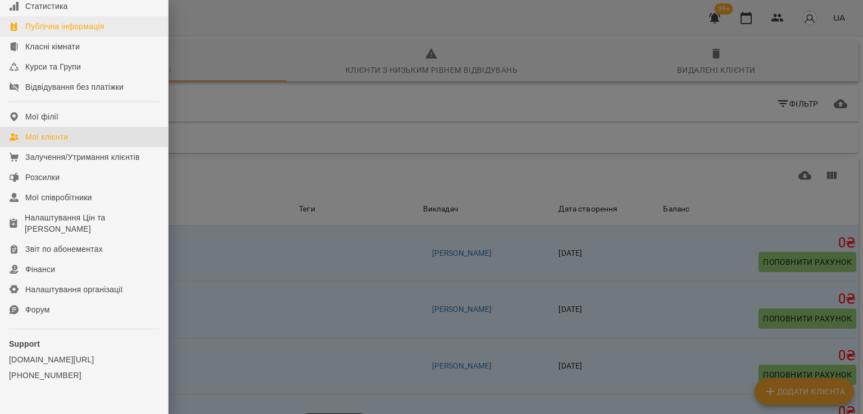
scroll to position [0, 0]
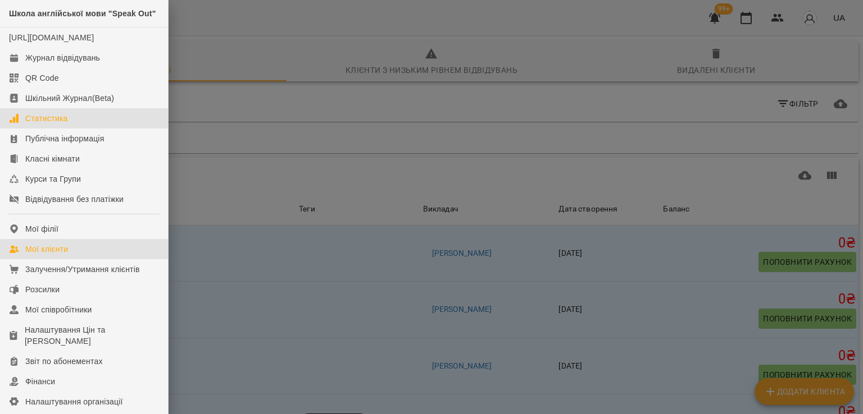
click at [39, 124] on div "Статистика" at bounding box center [46, 118] width 43 height 11
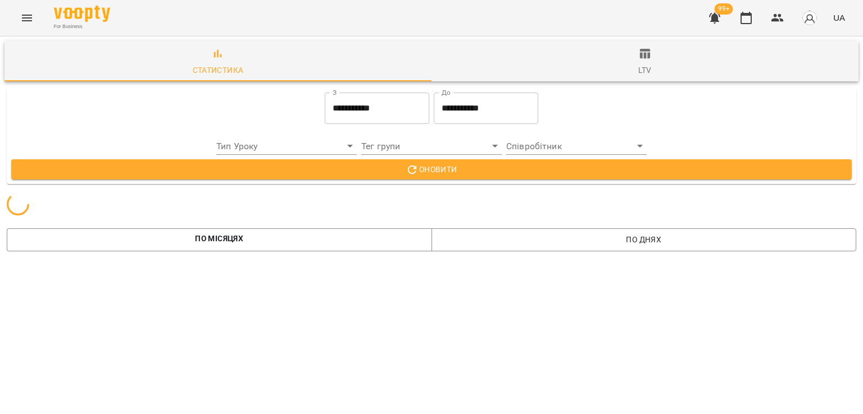
click at [639, 60] on span "ltv" at bounding box center [644, 62] width 413 height 30
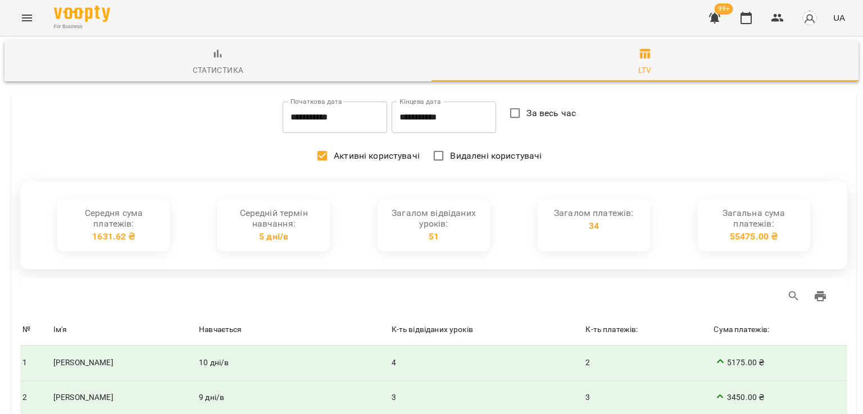
click at [215, 67] on div "Статистика" at bounding box center [218, 69] width 51 height 13
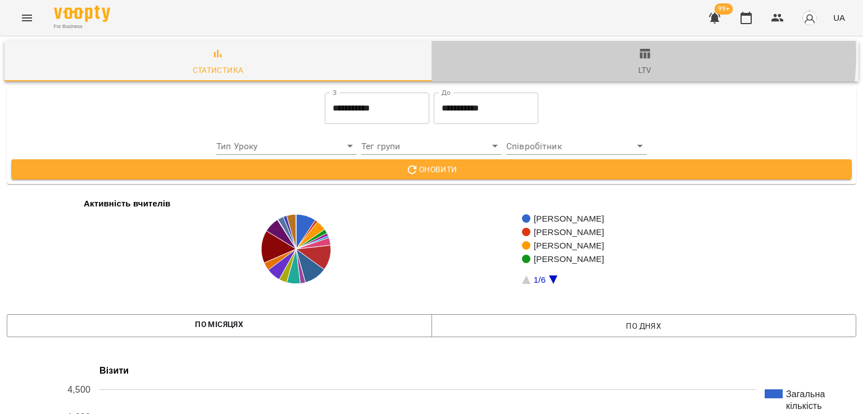
click at [623, 55] on span "ltv" at bounding box center [644, 62] width 413 height 30
